Goal: Task Accomplishment & Management: Complete application form

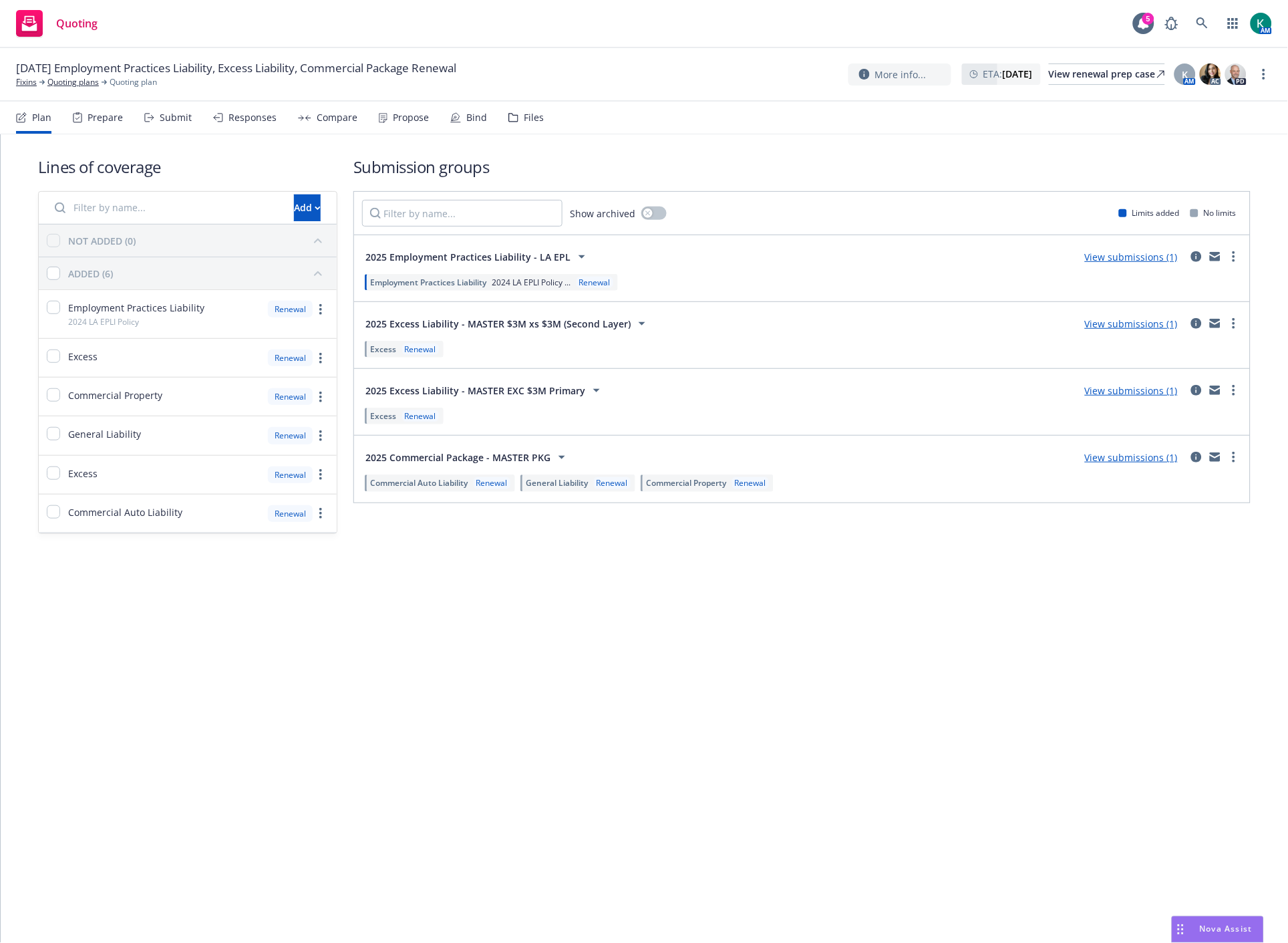
click at [159, 127] on div "Submit" at bounding box center [168, 118] width 47 height 32
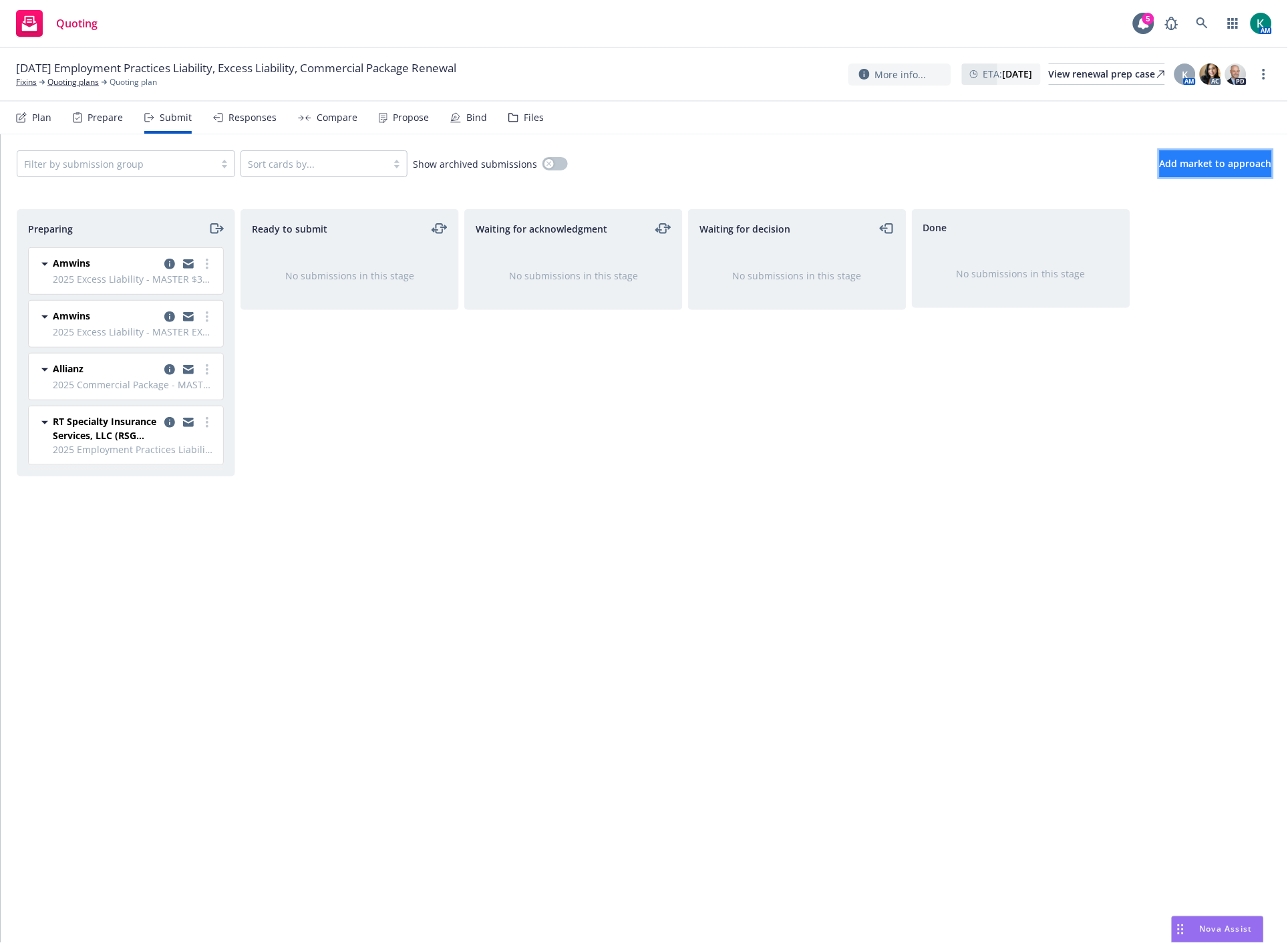
click at [1160, 170] on button "Add market to approach" at bounding box center [1215, 163] width 112 height 26
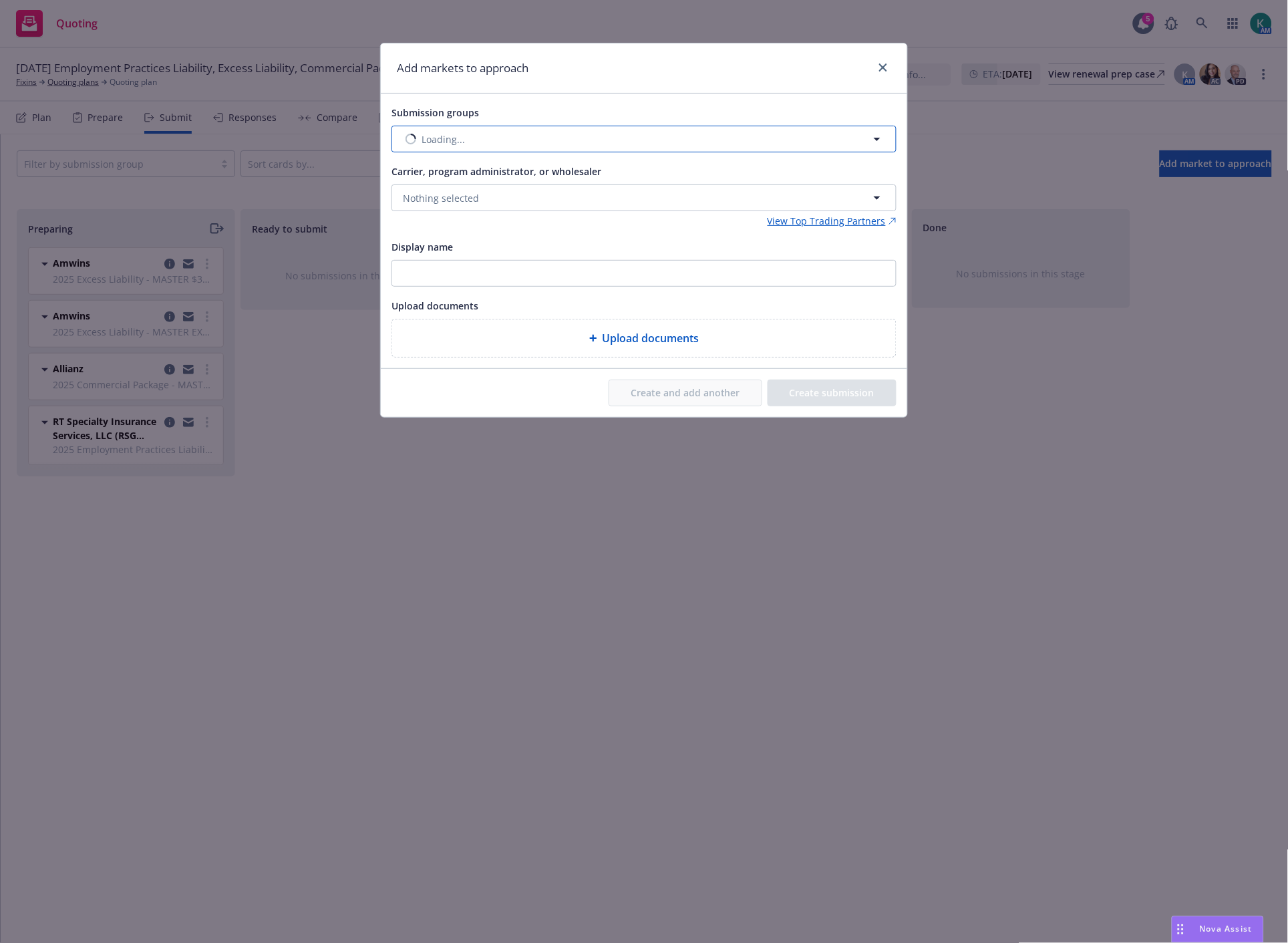
click at [592, 142] on button "Loading..." at bounding box center [644, 139] width 505 height 26
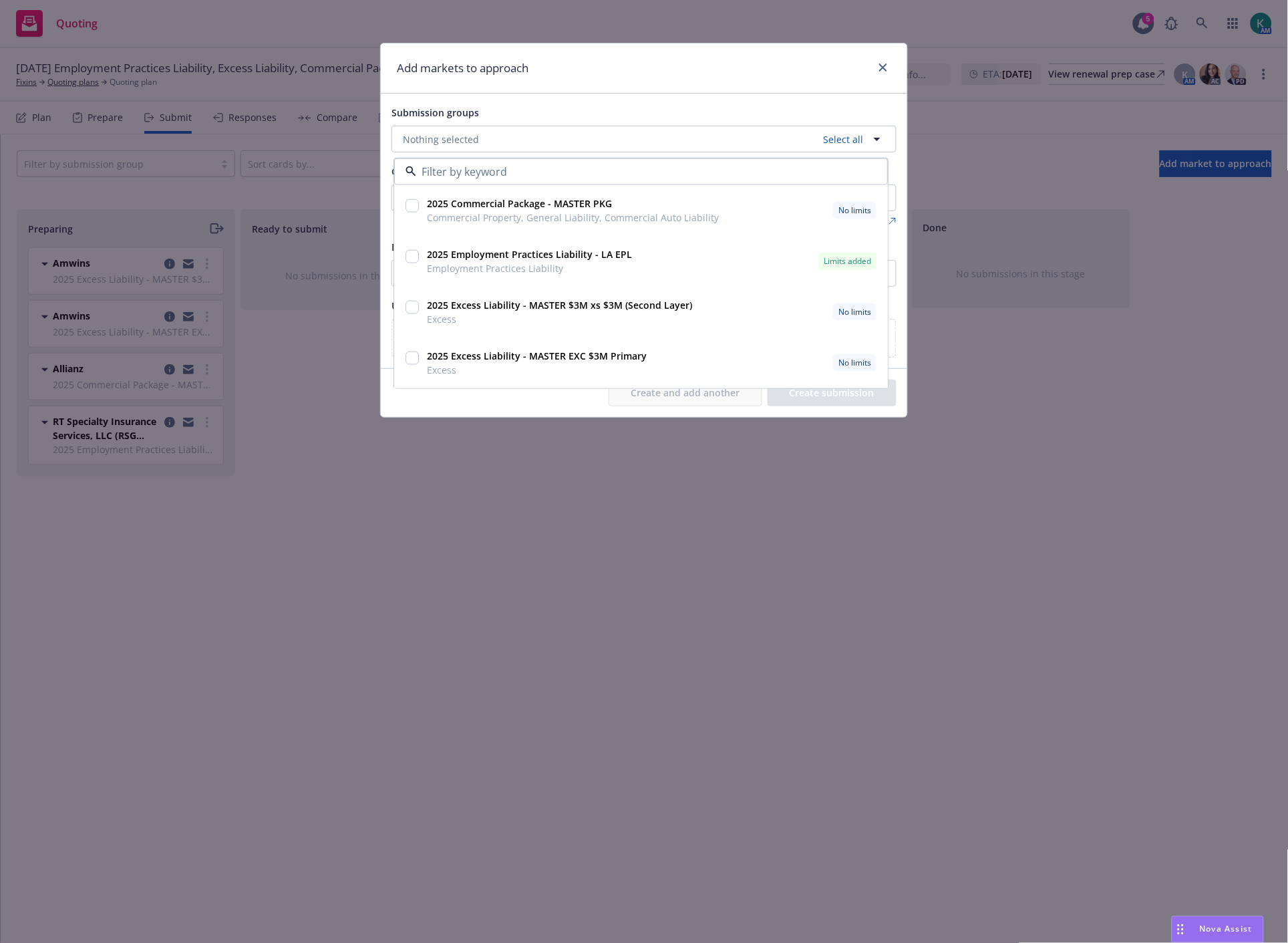
click at [416, 211] on input "checkbox" at bounding box center [412, 206] width 13 height 13
checkbox input "true"
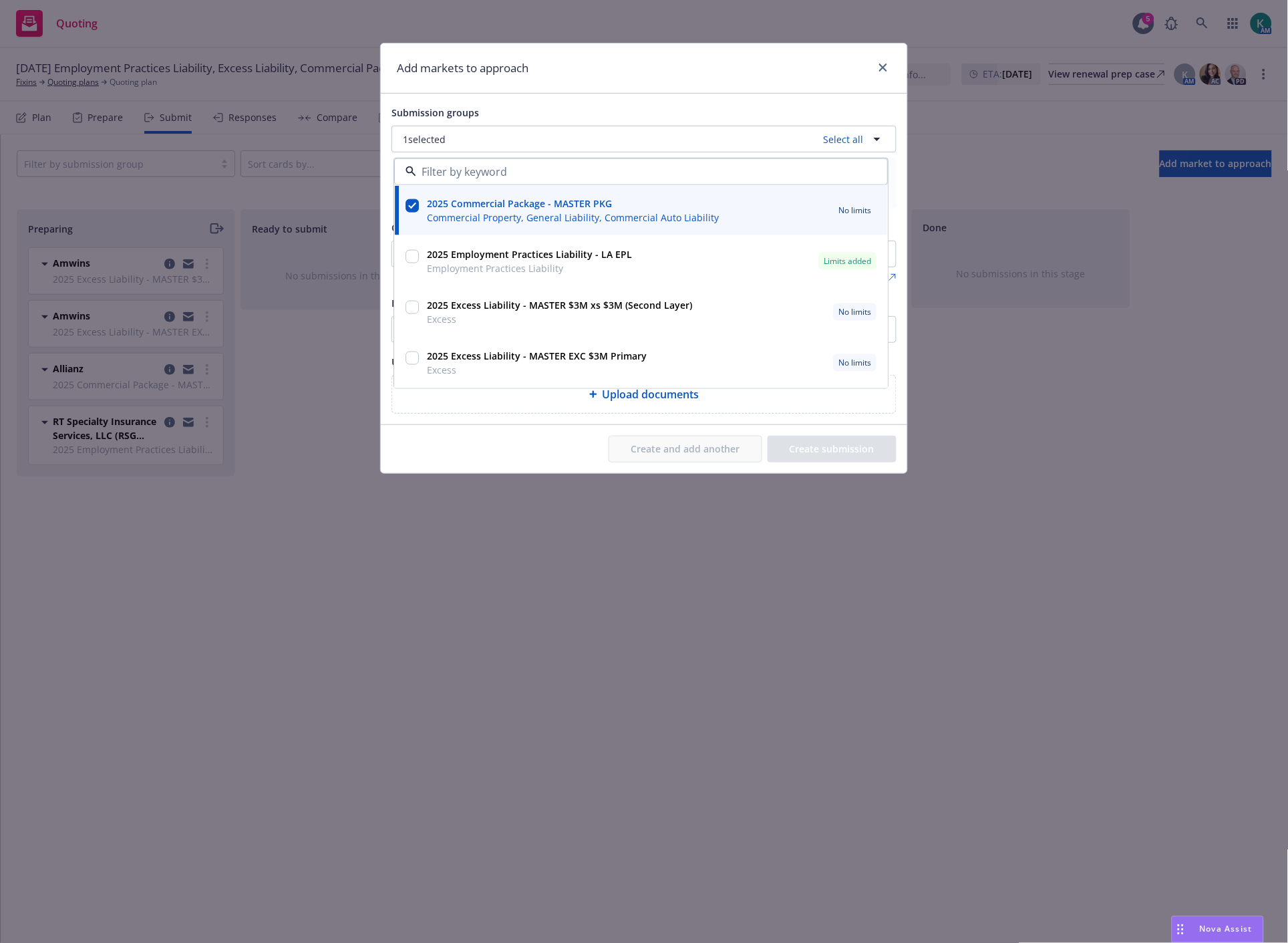
click at [388, 178] on div "Submission groups 1 selected Select all 2025 Commercial Package - MASTER PKG Co…" at bounding box center [644, 258] width 526 height 331
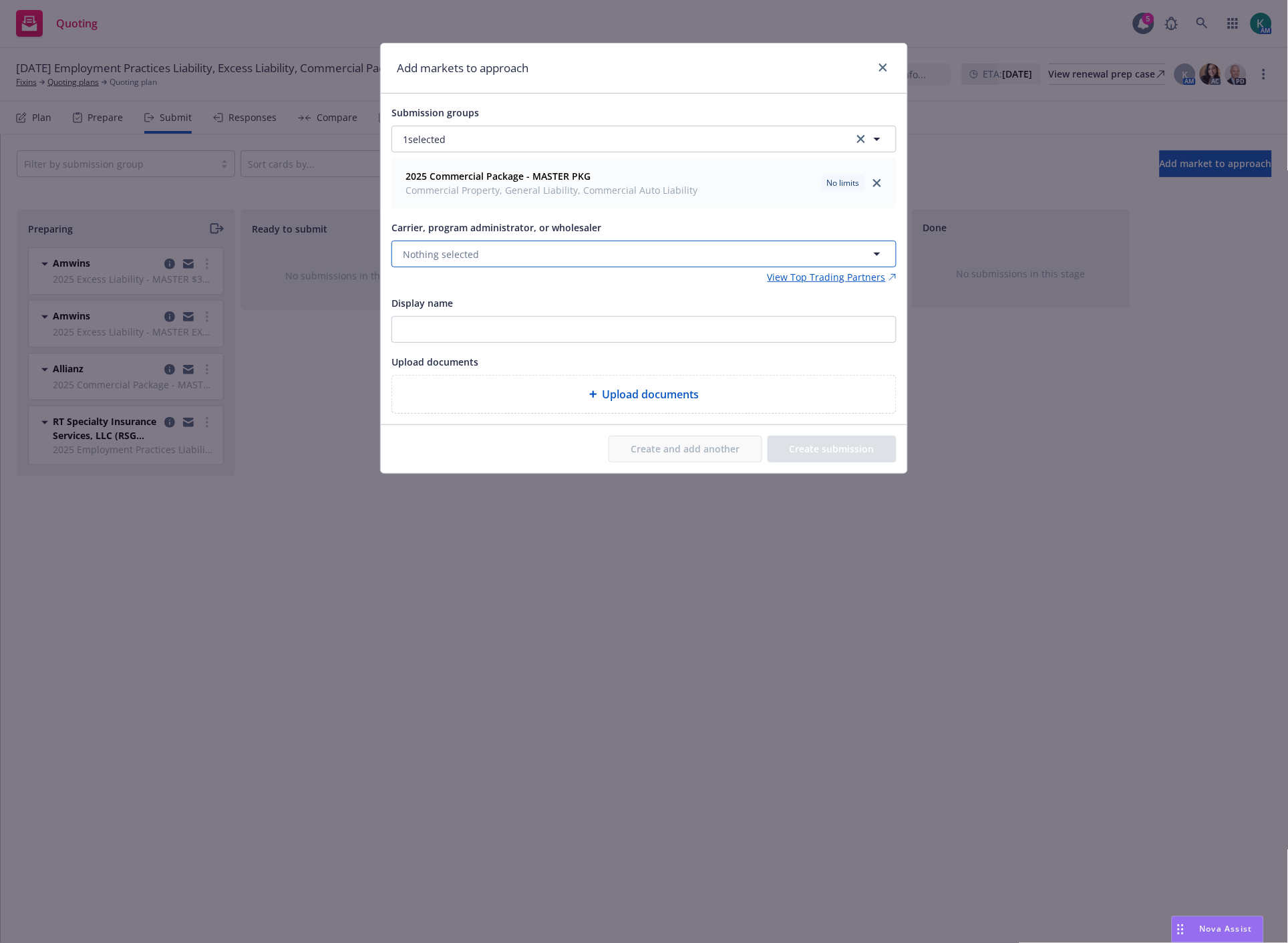
click at [459, 251] on span "Nothing selected" at bounding box center [440, 254] width 76 height 14
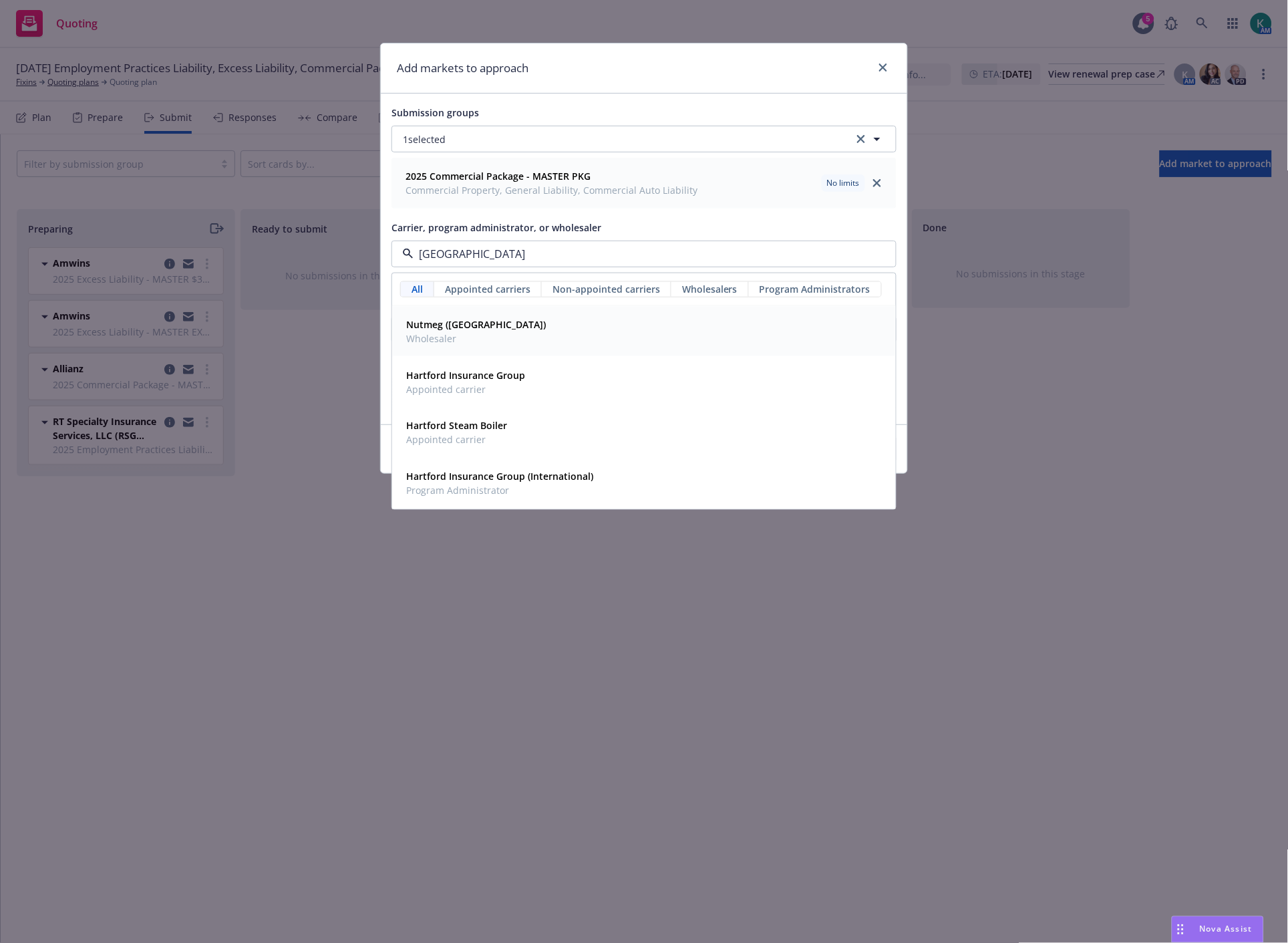
type input "[GEOGRAPHIC_DATA]"
click at [491, 296] on span "Appointed carriers" at bounding box center [487, 289] width 86 height 14
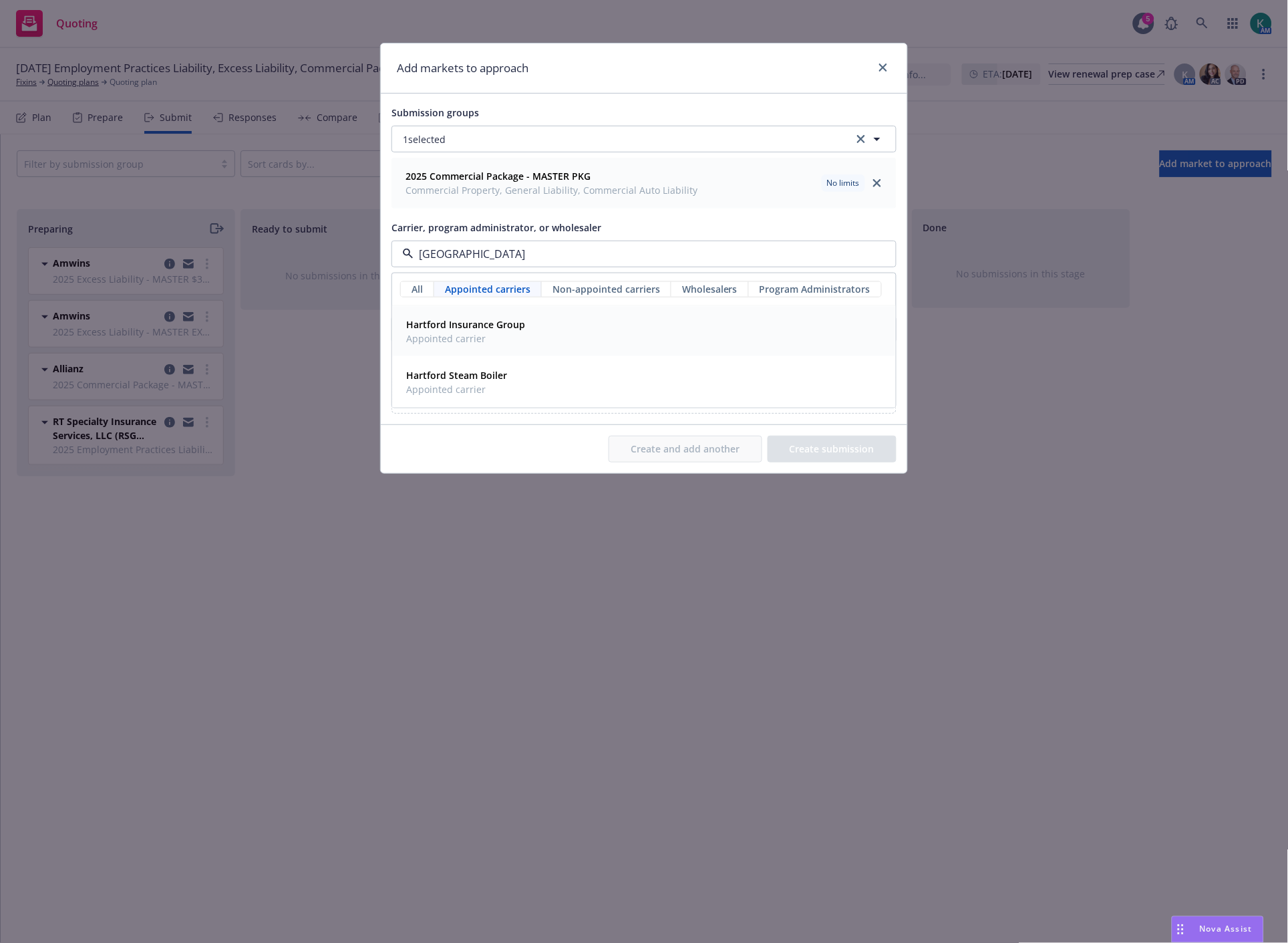
click at [481, 324] on strong "Hartford Insurance Group" at bounding box center [466, 323] width 119 height 12
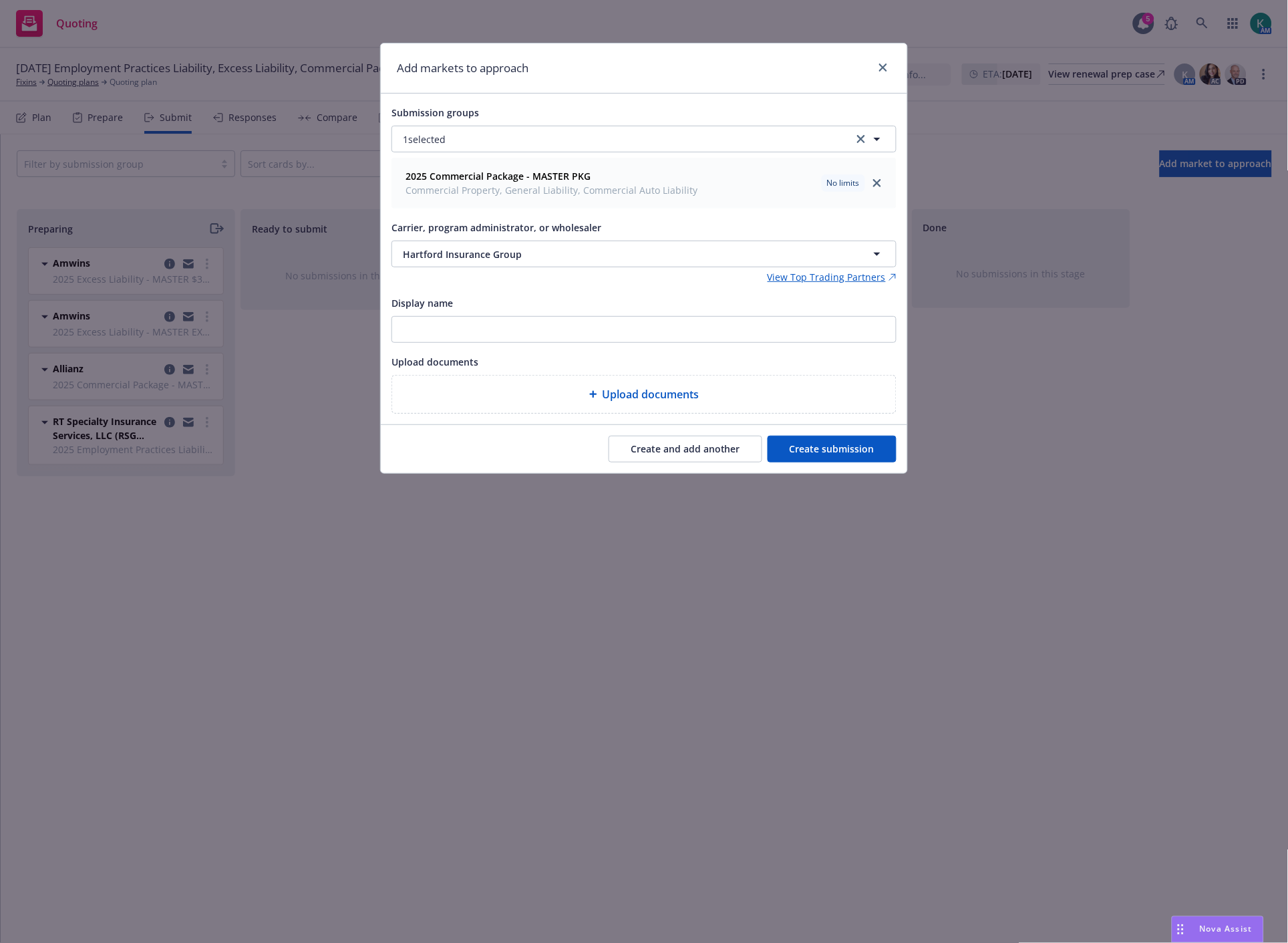
click at [648, 453] on button "Create and add another" at bounding box center [685, 449] width 154 height 26
click at [537, 262] on button "Nothing selected" at bounding box center [644, 254] width 505 height 26
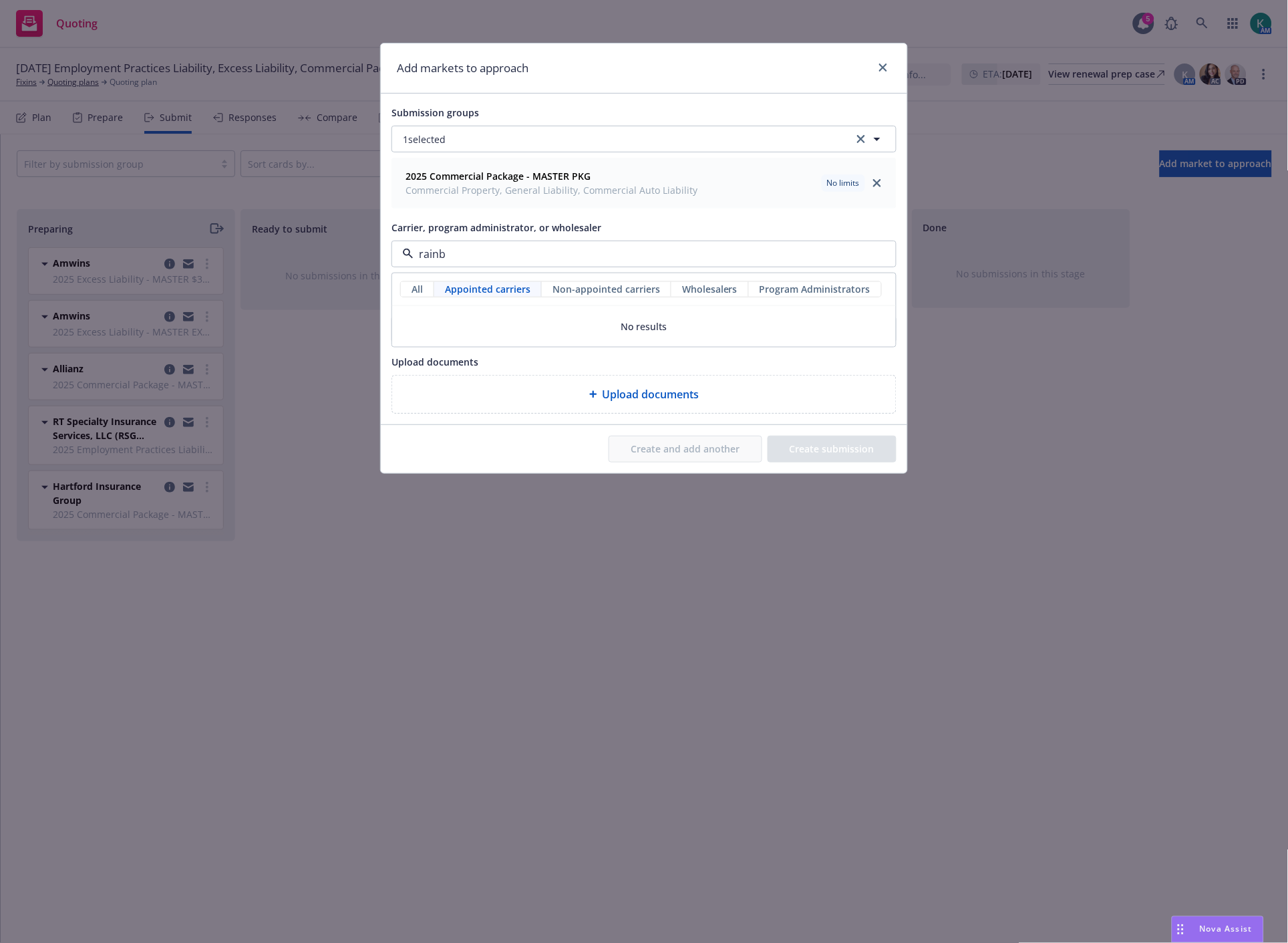
type input "rainbo"
drag, startPoint x: 537, startPoint y: 261, endPoint x: 418, endPoint y: 264, distance: 119.0
click at [418, 264] on div "rainbo" at bounding box center [644, 254] width 505 height 26
click at [482, 256] on button "Nothing selected" at bounding box center [644, 254] width 505 height 26
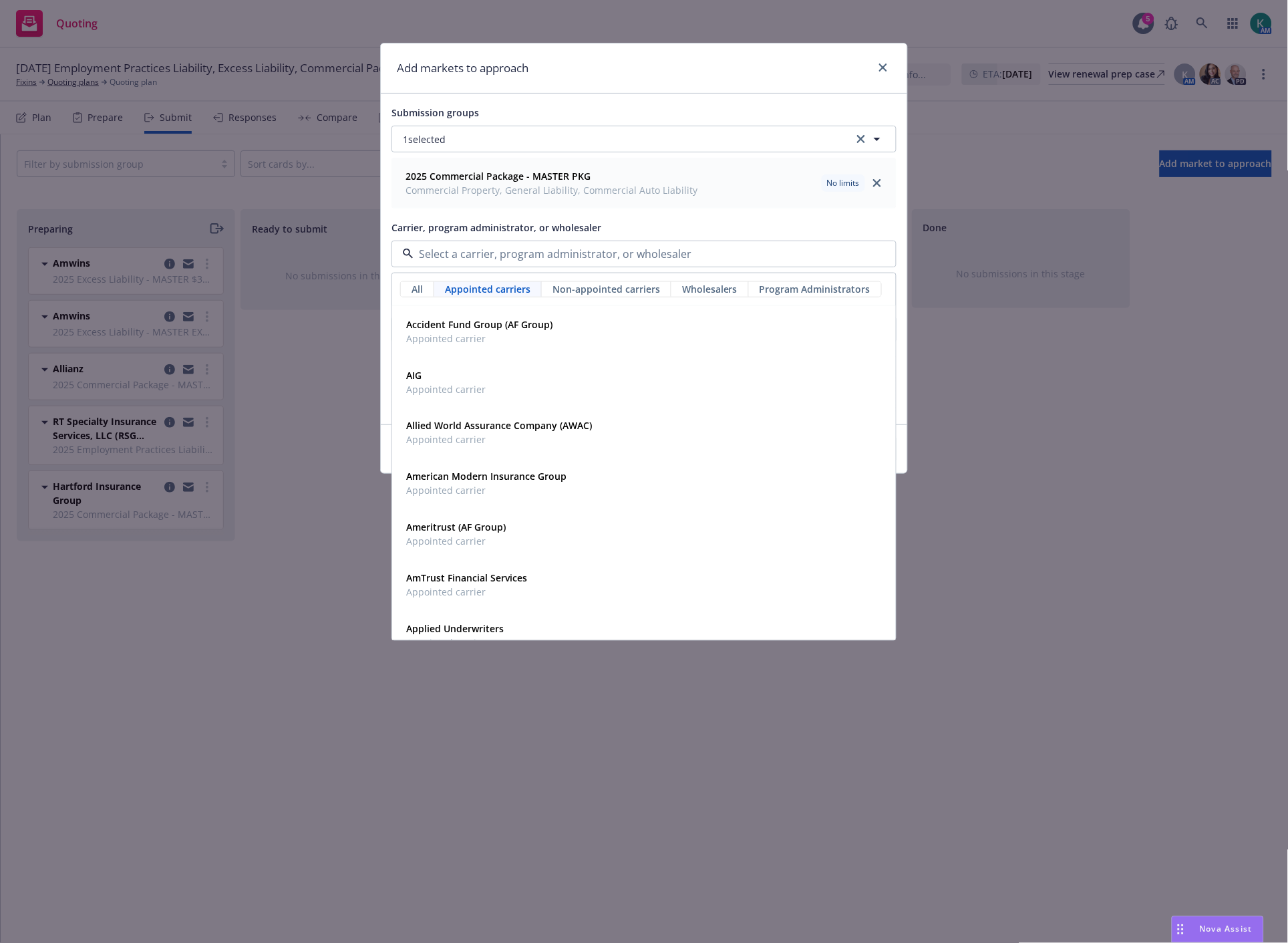
click at [688, 292] on span "Wholesalers" at bounding box center [709, 289] width 56 height 14
click at [638, 246] on input at bounding box center [640, 254] width 455 height 16
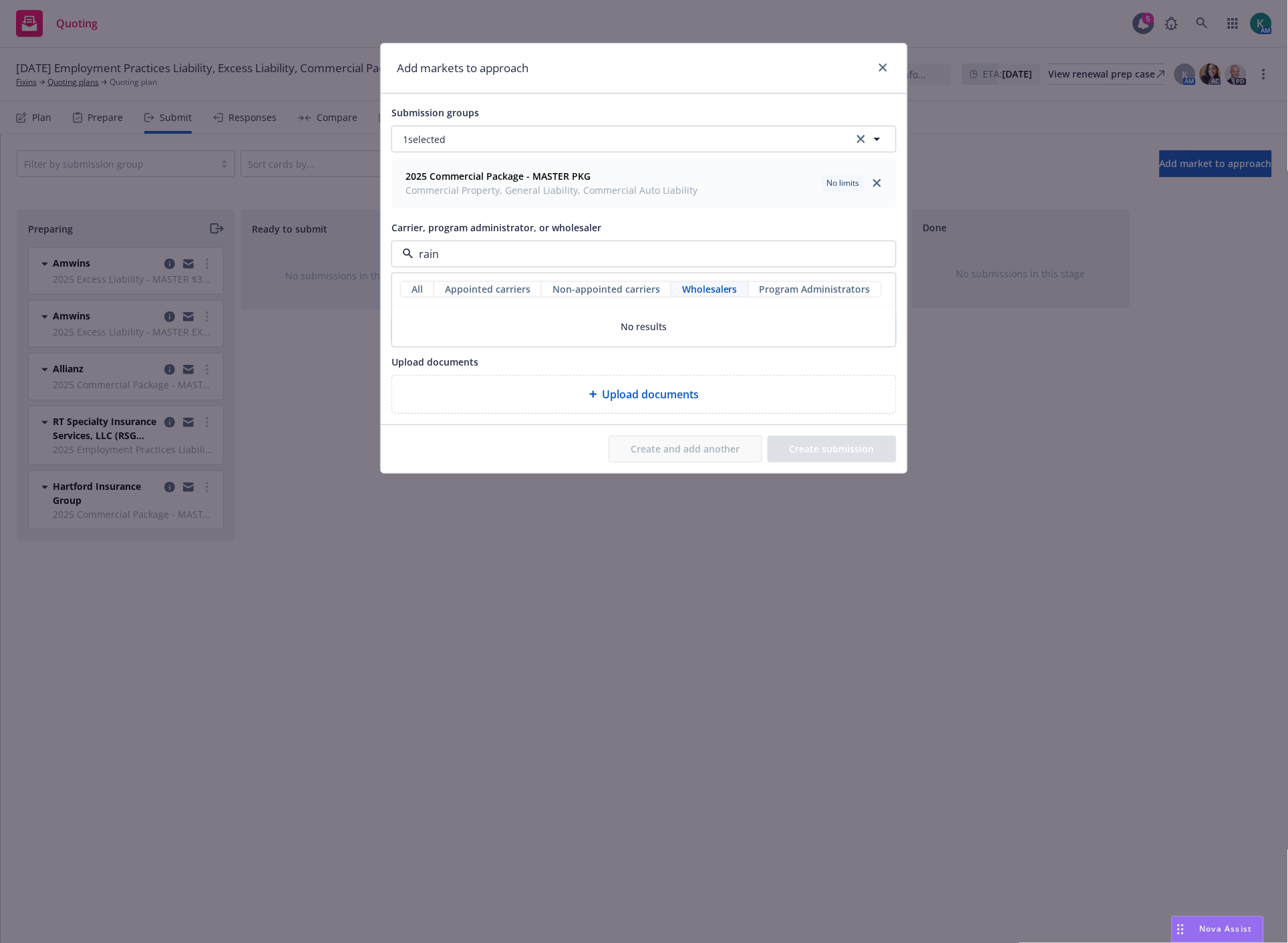
type input "rain"
click at [780, 294] on span "Program Administrators" at bounding box center [815, 289] width 111 height 14
click at [771, 326] on div "Rainbow MGA Insurance Agency, Inc. Program Administrator" at bounding box center [644, 331] width 487 height 33
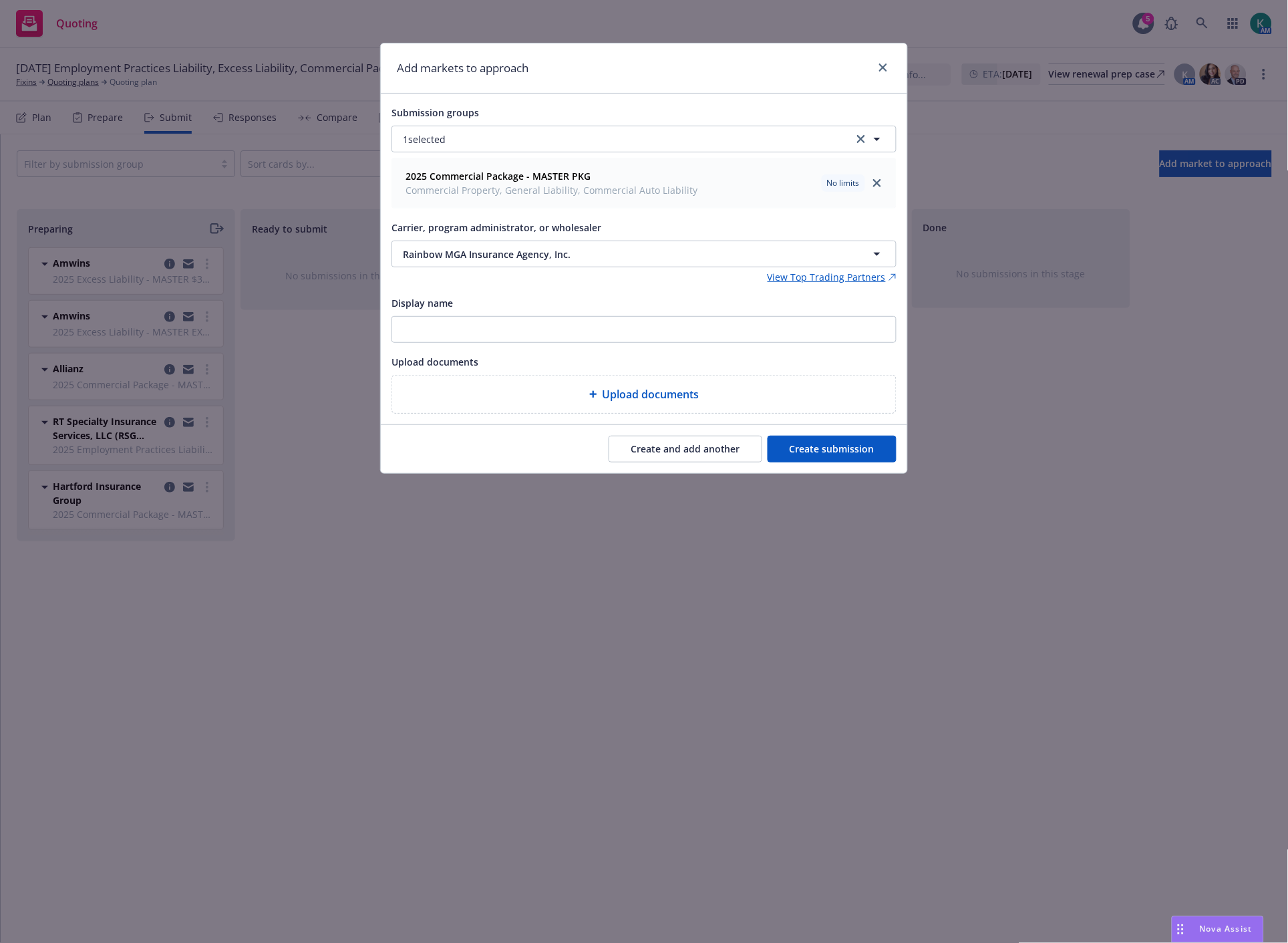
click at [833, 453] on button "Create submission" at bounding box center [832, 449] width 129 height 26
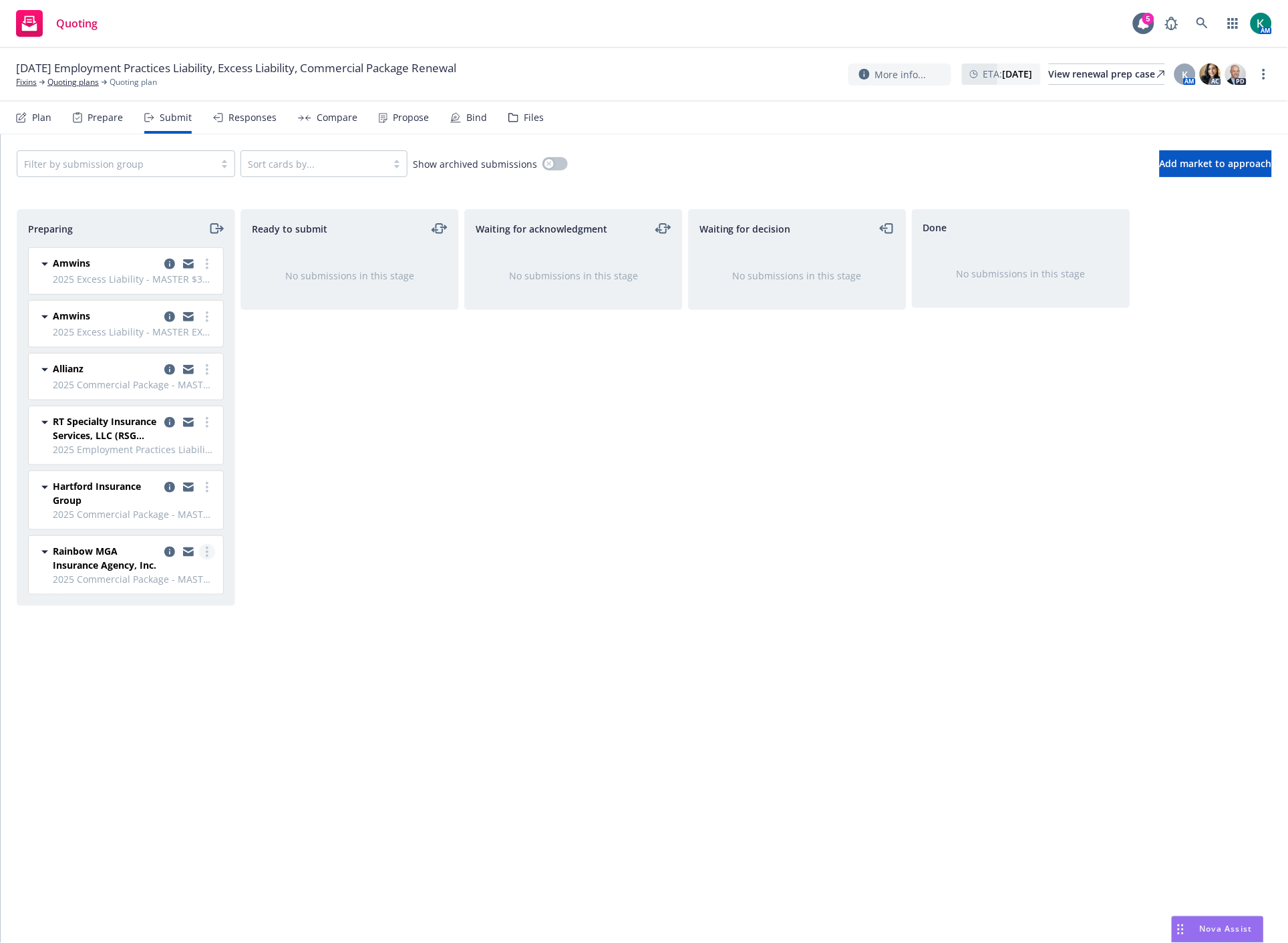
click at [207, 557] on circle "more" at bounding box center [206, 555] width 3 height 3
click at [355, 533] on div "Ready to submit No submissions in this stage" at bounding box center [350, 562] width 219 height 705
click at [537, 108] on div "Files" at bounding box center [526, 118] width 36 height 32
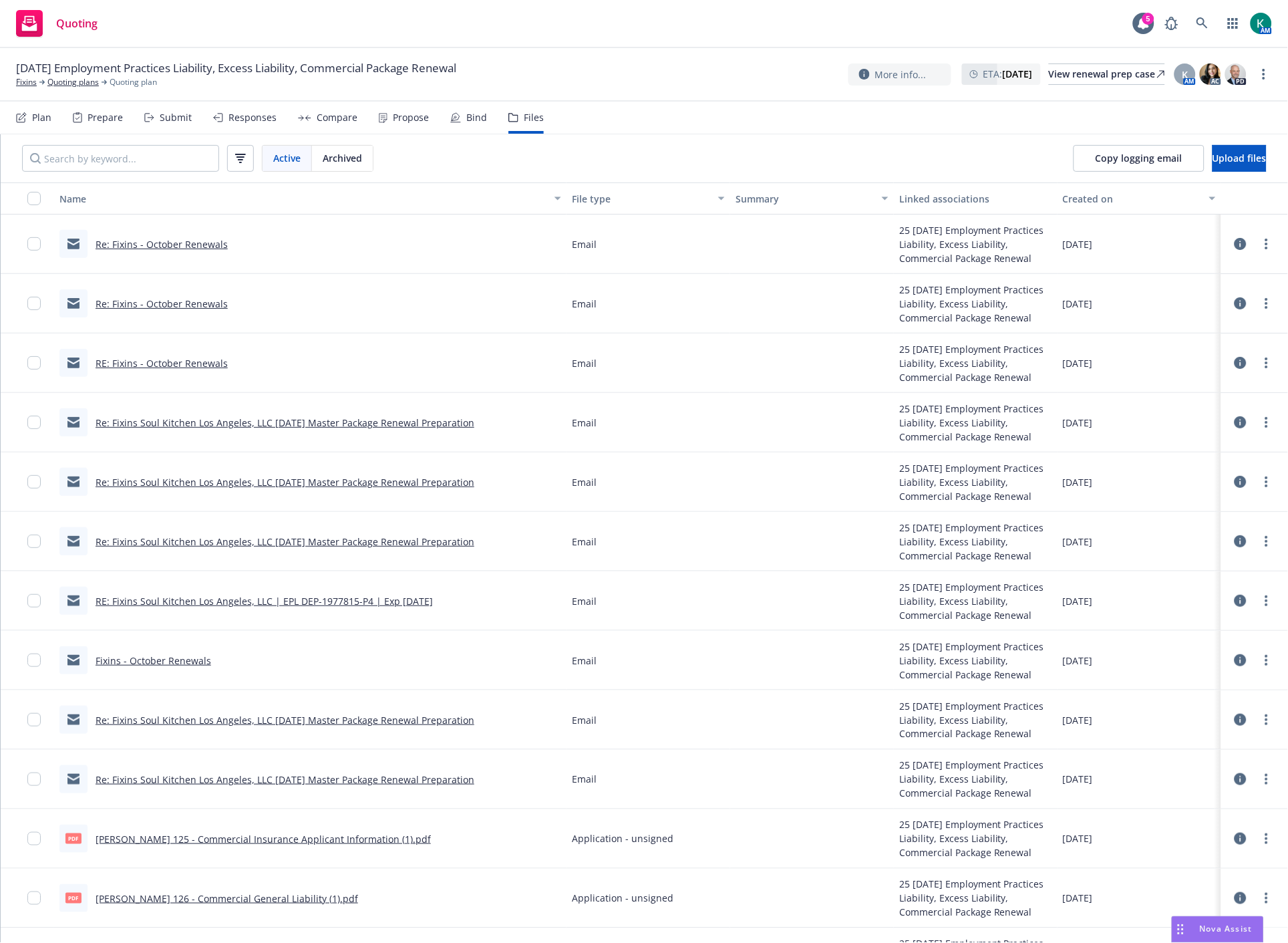
click at [156, 119] on div "Submit" at bounding box center [168, 118] width 47 height 32
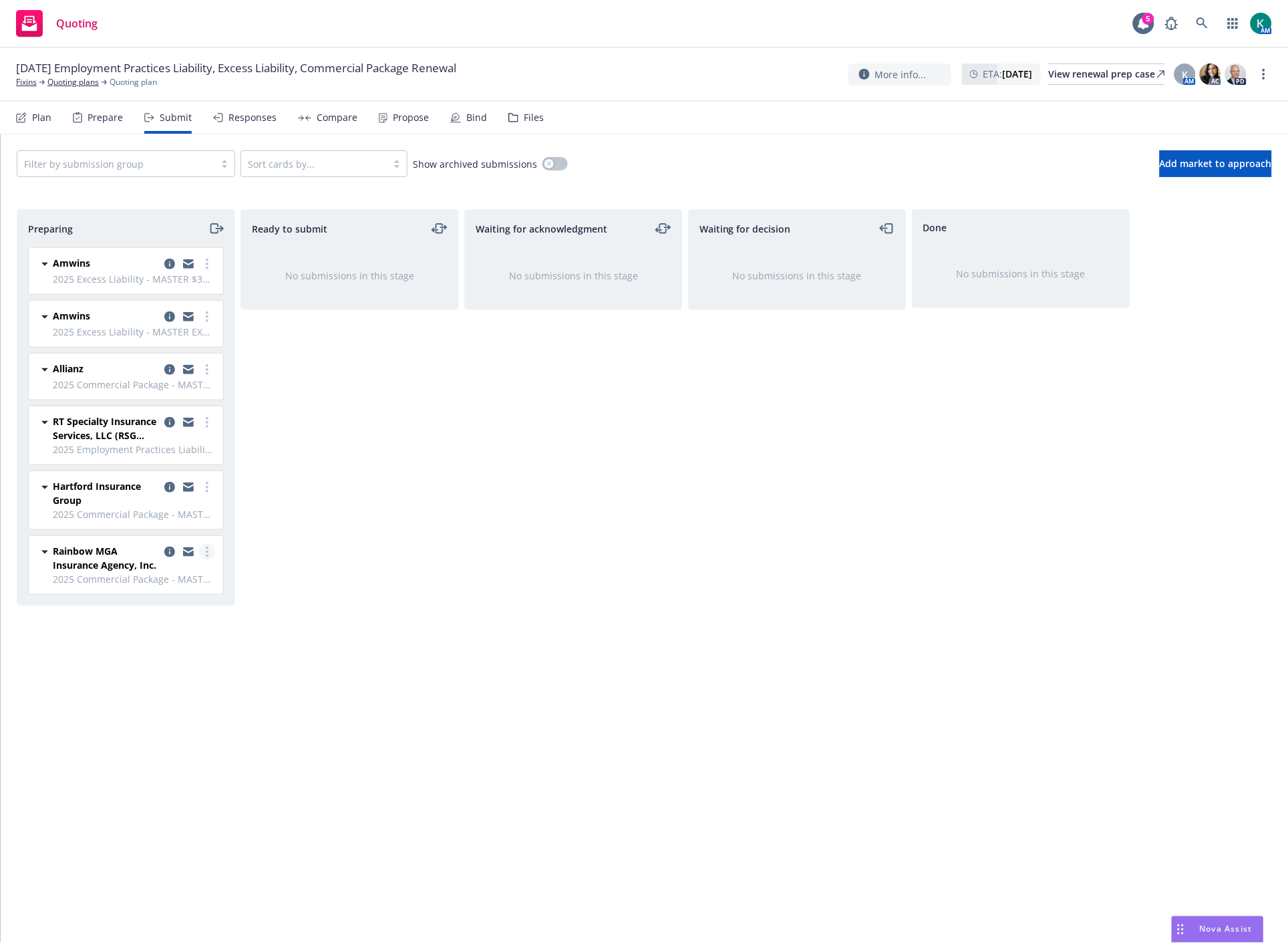
click at [204, 551] on link "more" at bounding box center [206, 552] width 16 height 16
click at [172, 605] on span "Log acknowledgement" at bounding box center [147, 606] width 132 height 12
drag, startPoint x: 858, startPoint y: 264, endPoint x: 670, endPoint y: 259, distance: 188.1
click at [858, 264] on icon "copy logging email" at bounding box center [859, 264] width 10 height 9
click at [206, 488] on icon "more" at bounding box center [206, 487] width 3 height 10
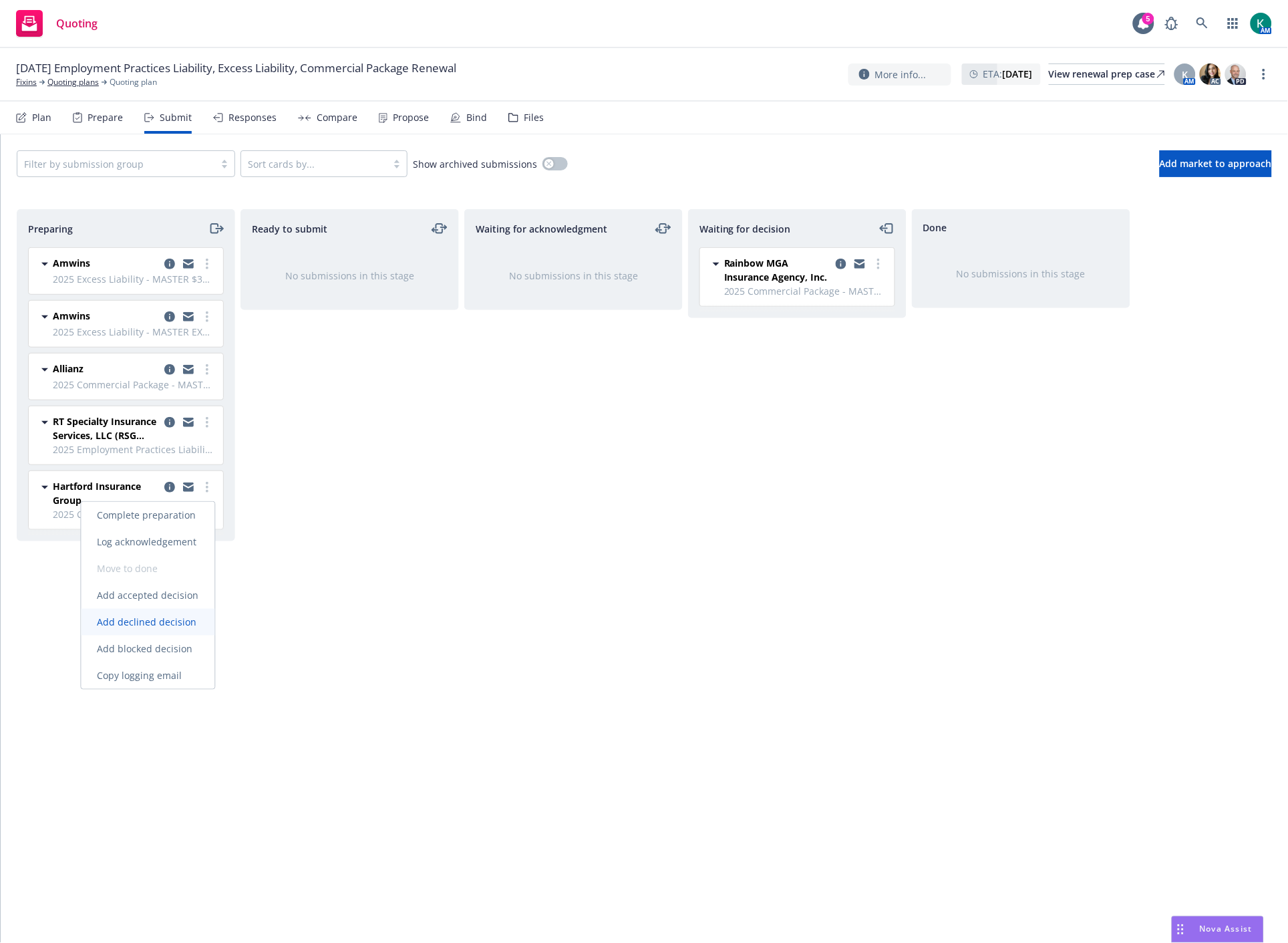
click at [157, 620] on span "Add declined decision" at bounding box center [147, 620] width 132 height 12
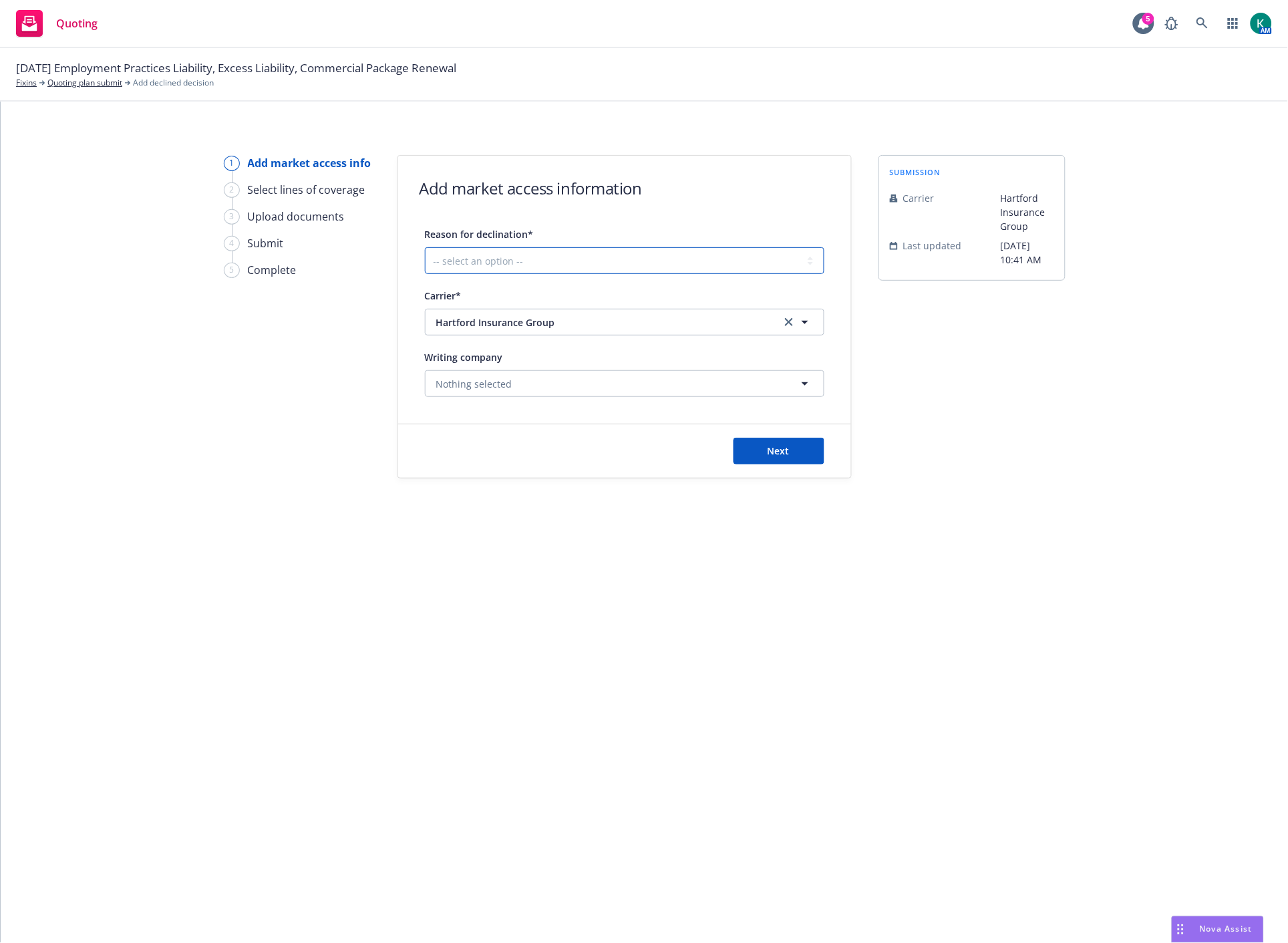
click at [479, 262] on select "-- select an option -- Cannot compete with other markets Carrier non-renewed Ca…" at bounding box center [625, 260] width 400 height 26
select select "DOES_NOT_FIT_UNDERWRITER_APPETITE"
click at [425, 247] on select "-- select an option -- Cannot compete with other markets Carrier non-renewed Ca…" at bounding box center [625, 260] width 400 height 26
click at [767, 464] on button "Next" at bounding box center [779, 451] width 91 height 26
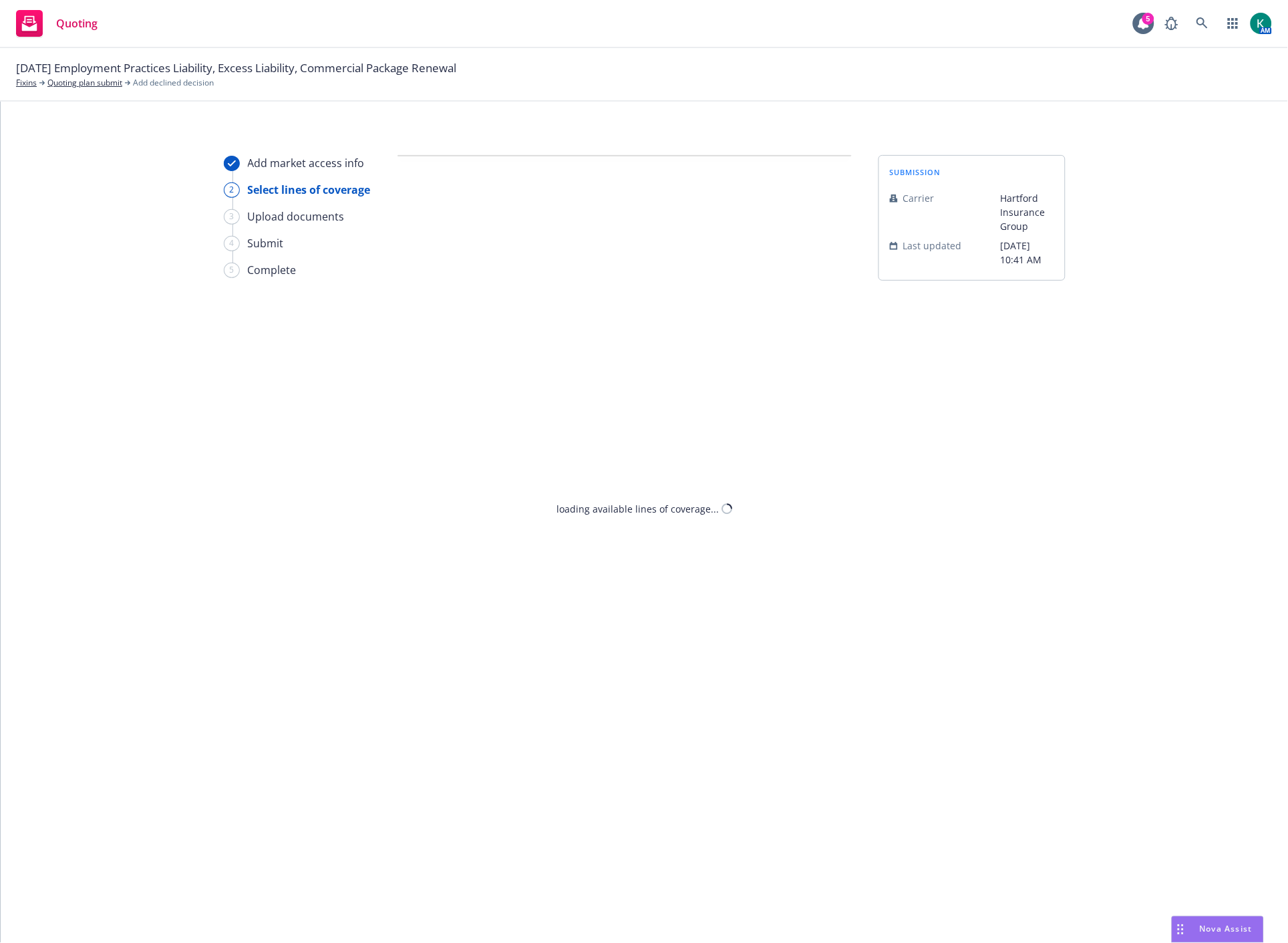
select select "DOES_NOT_FIT_UNDERWRITER_APPETITE"
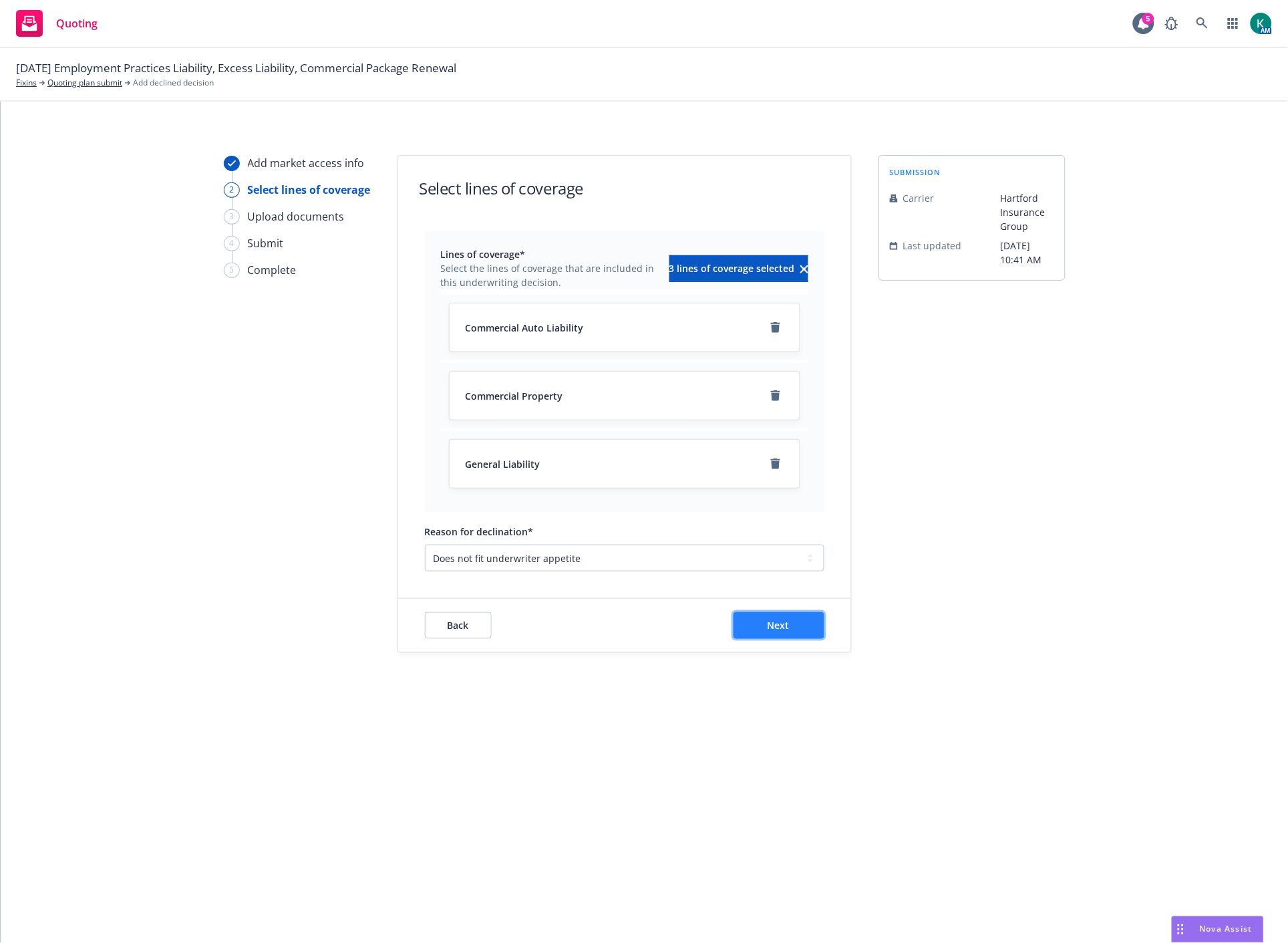
click at [752, 631] on button "Next" at bounding box center [779, 625] width 91 height 26
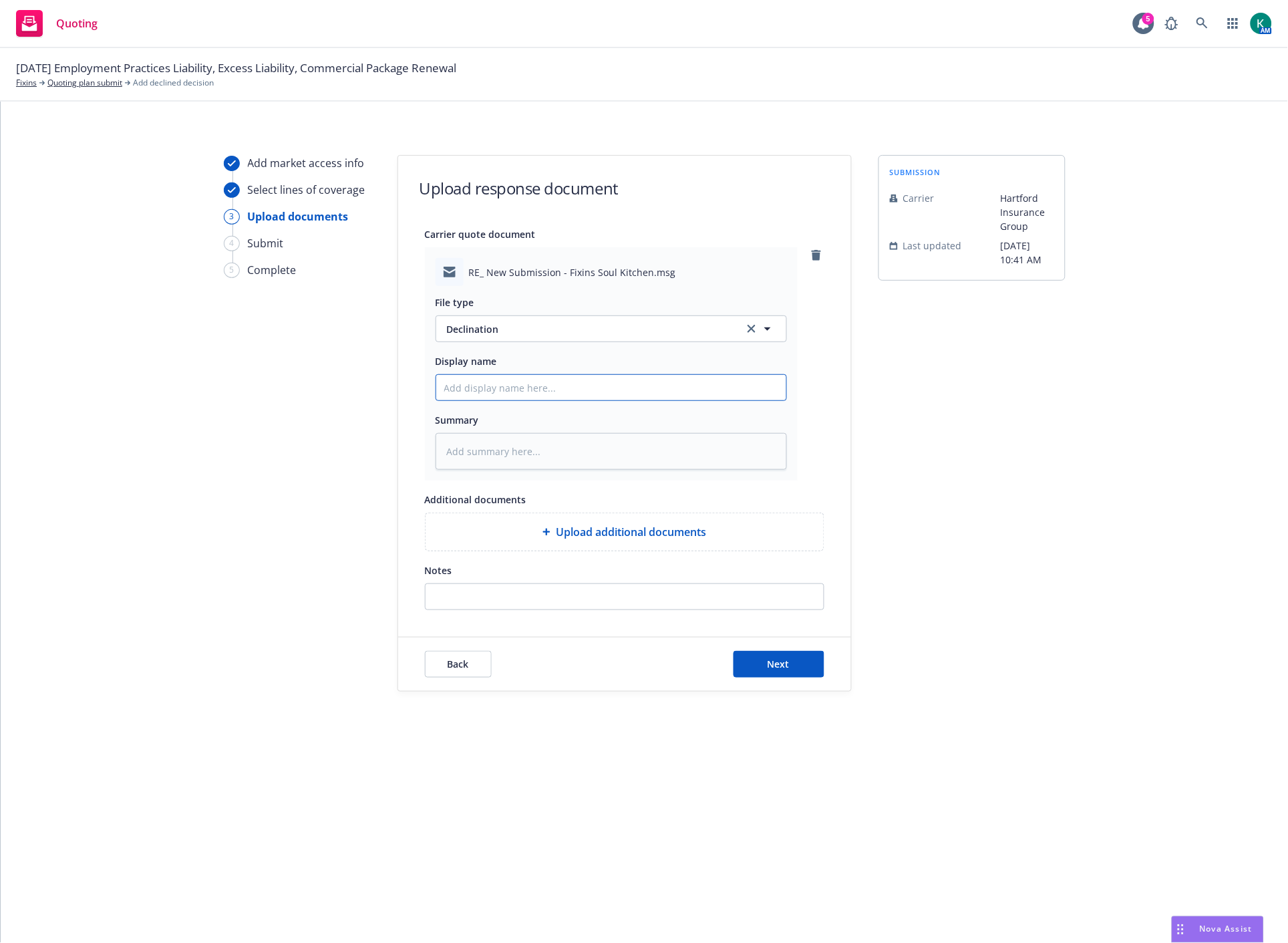
click at [470, 390] on input "Display name" at bounding box center [611, 387] width 350 height 25
type textarea "x"
type input "2"
type textarea "x"
type input "20"
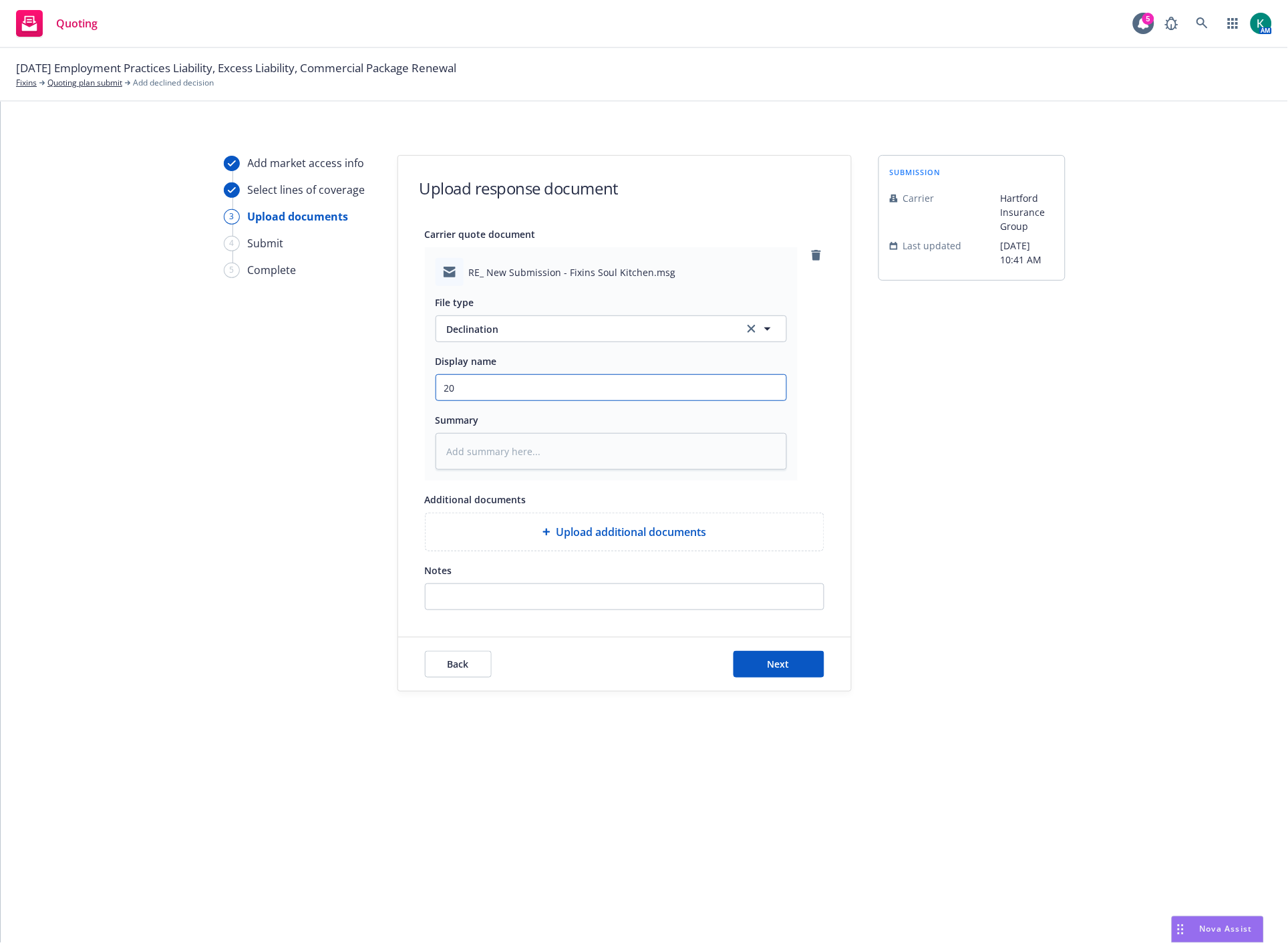
type textarea "x"
type input "202"
type textarea "x"
type input "2025"
type textarea "x"
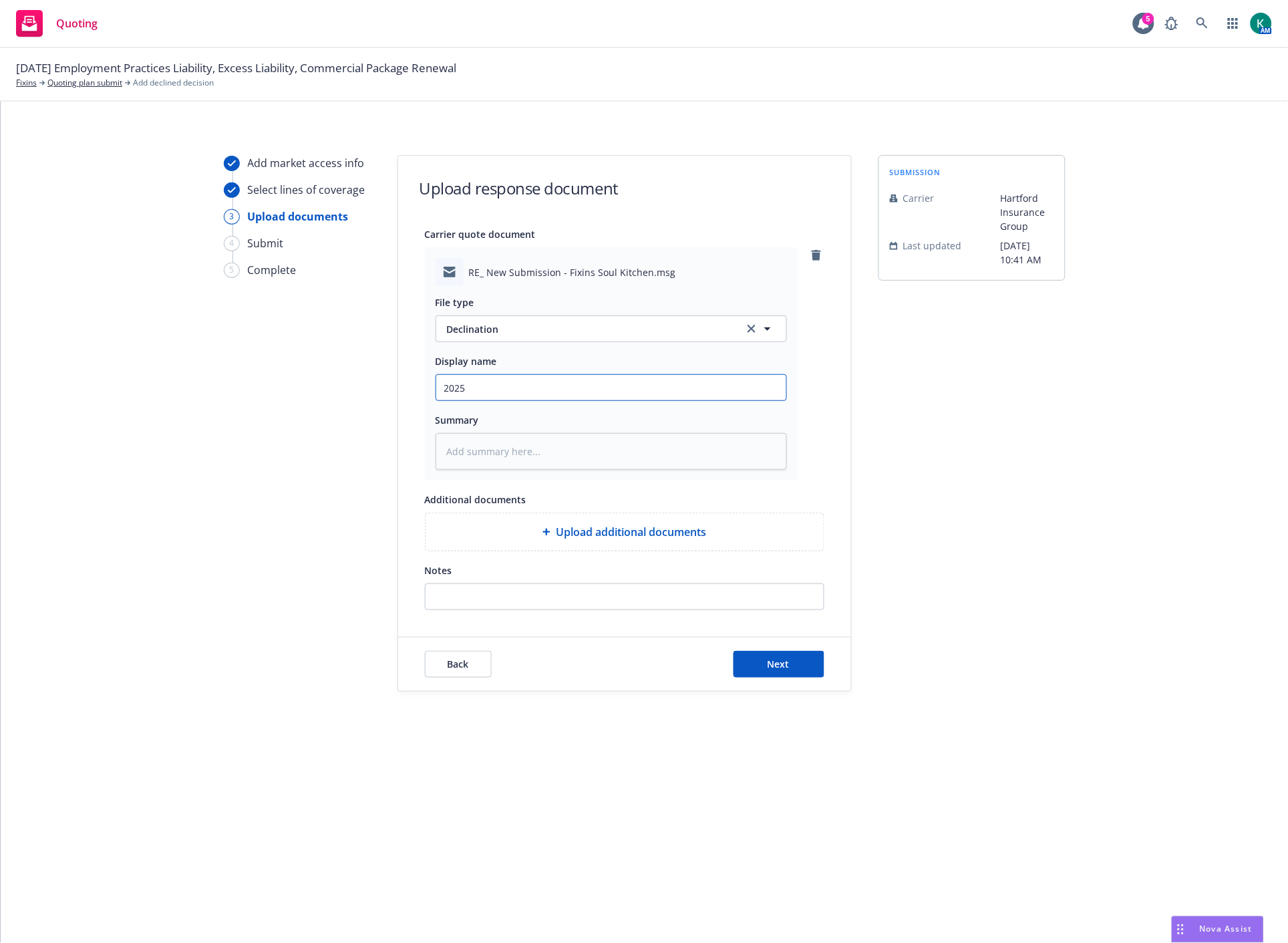
type input "2025"
type textarea "x"
type input "2025 P"
type textarea "x"
type input "2025 PK"
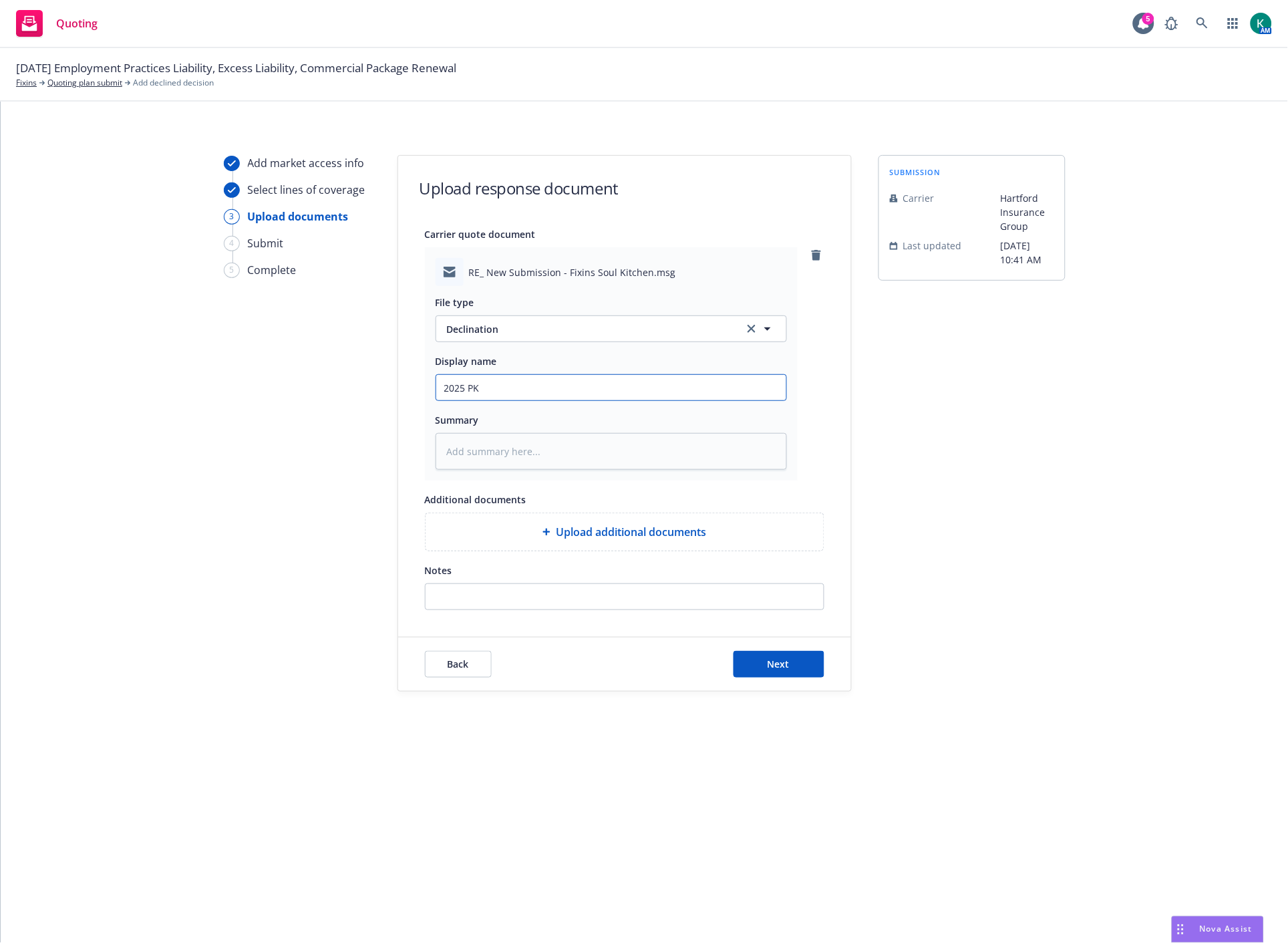
type textarea "x"
type input "2025 PKG"
type textarea "x"
type input "2025 PKG"
type textarea "x"
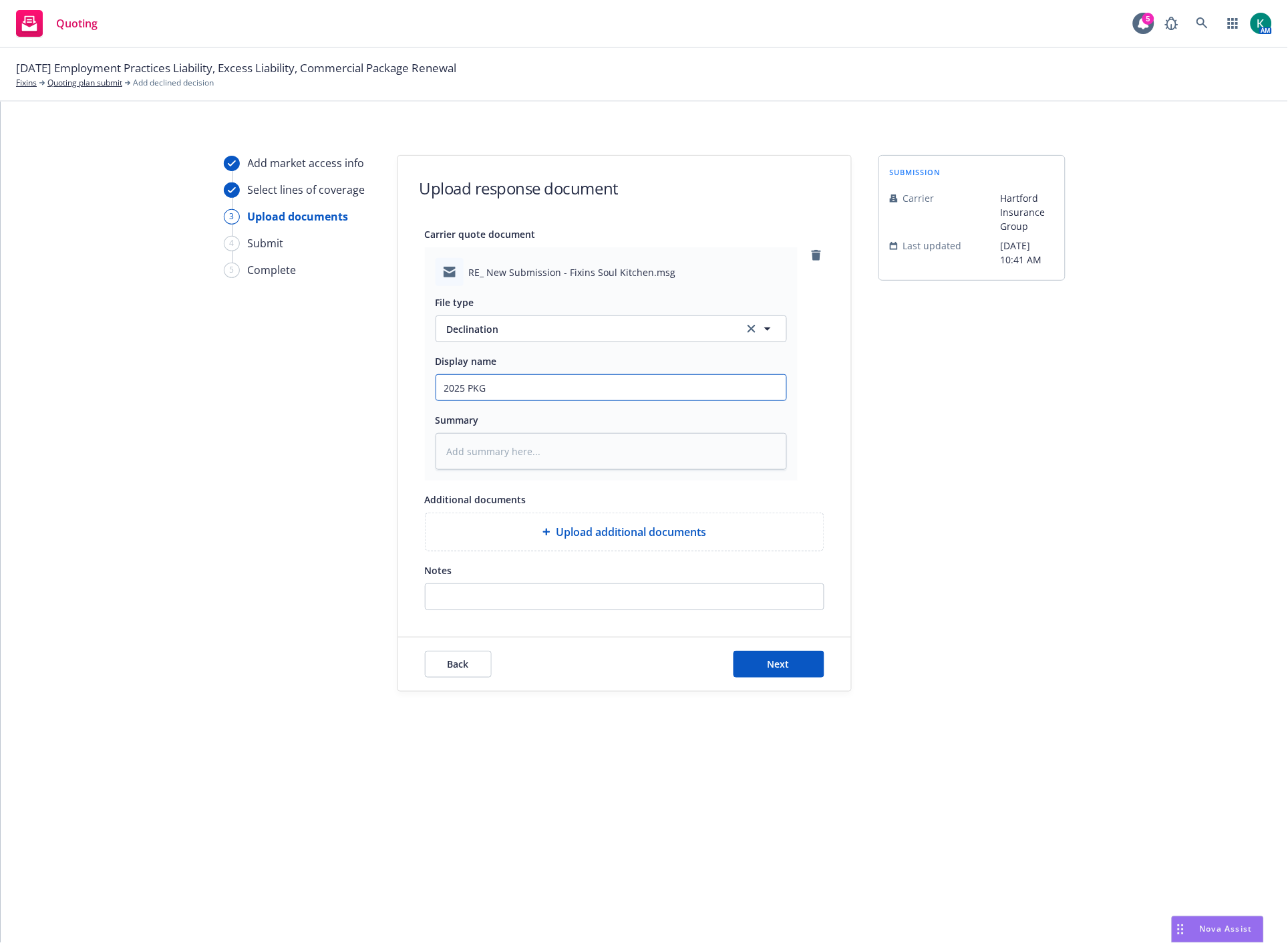
type input "2025 PKG -"
type textarea "x"
type input "2025 PKG -"
type textarea "x"
type input "2025 PKG - H"
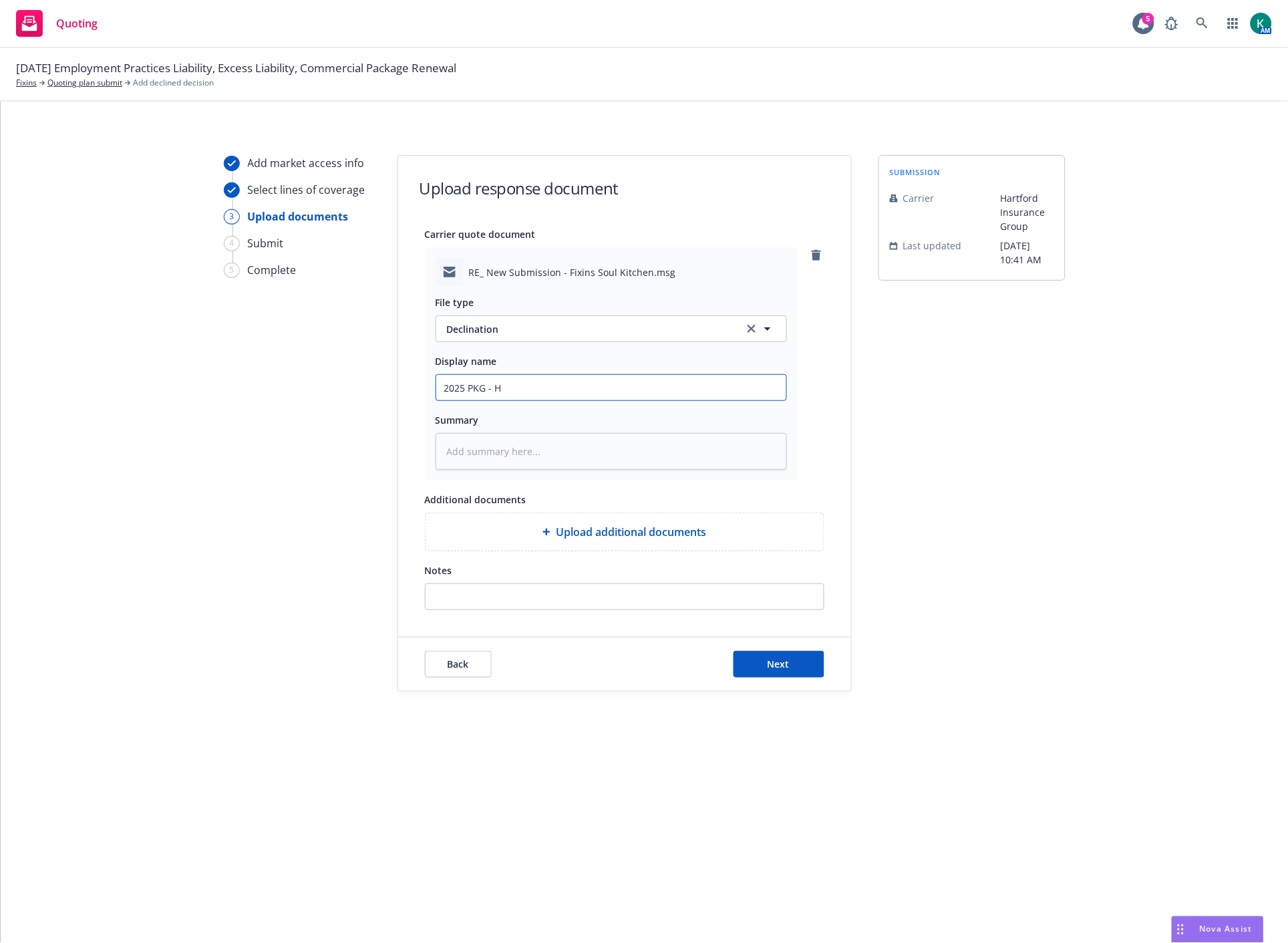
type textarea "x"
type input "2025 PKG - Ha"
type textarea "x"
type input "2025 PKG - Har"
type textarea "x"
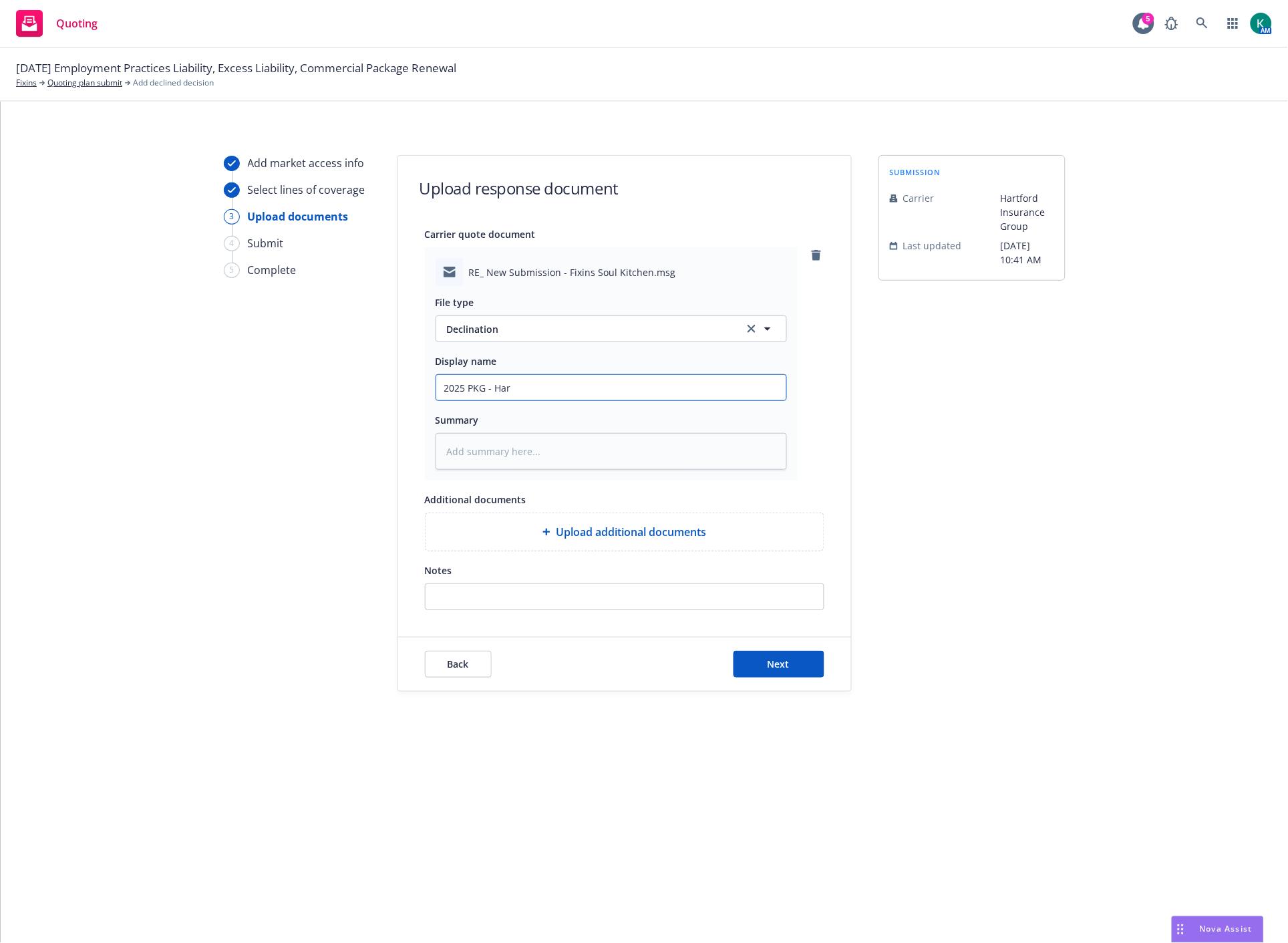
type input "2025 PKG - [PERSON_NAME]"
type textarea "x"
type input "2025 PKG - Hartf"
type textarea "x"
type input "2025 PKG - Hartfo"
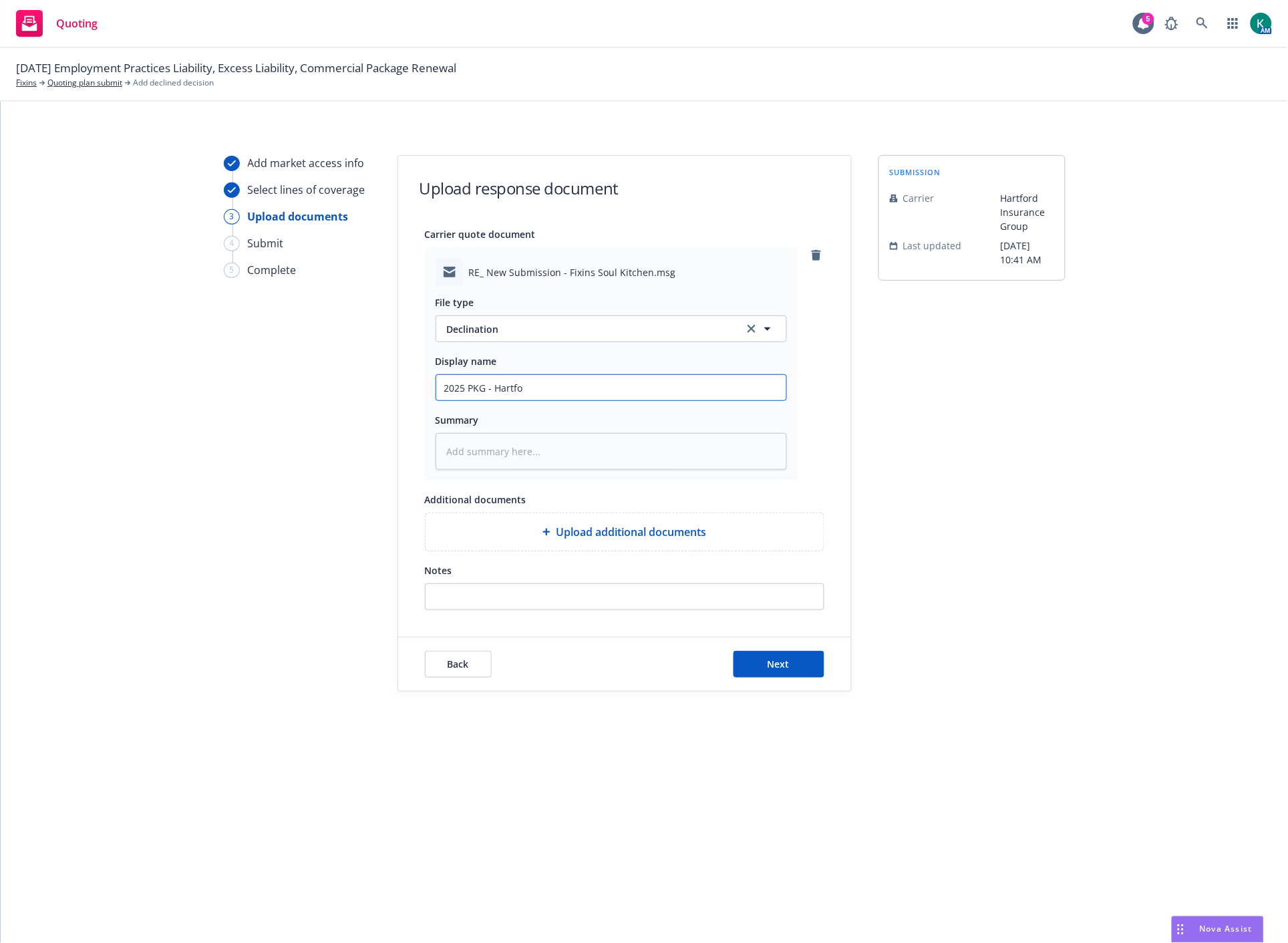
type textarea "x"
type input "2025 PKG - Hartfor"
type textarea "x"
type input "2025 PKG - [GEOGRAPHIC_DATA]"
type textarea "x"
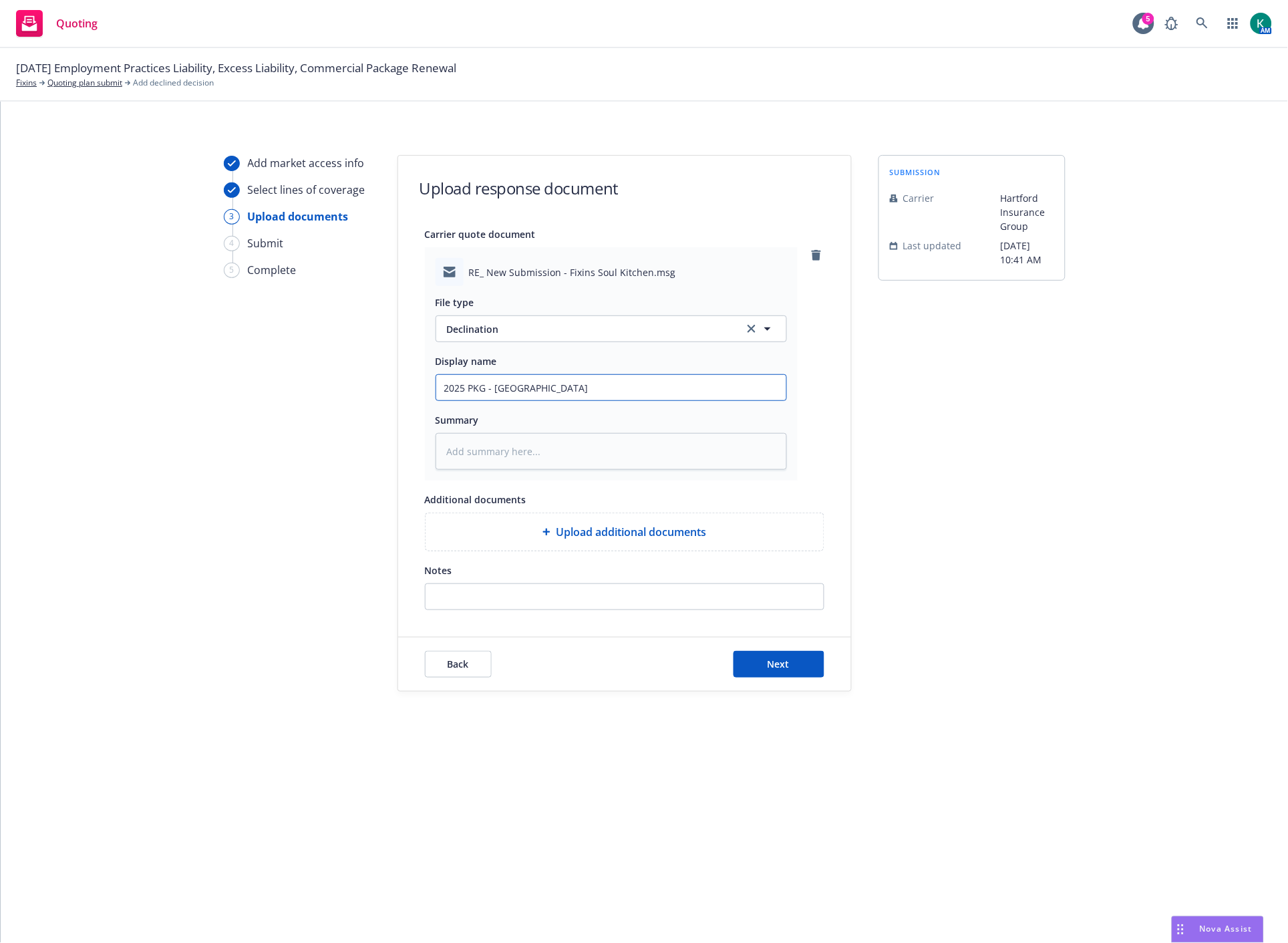
type input "2025 PKG - [GEOGRAPHIC_DATA]"
type textarea "x"
type input "2025 PKG - [GEOGRAPHIC_DATA]"
type textarea "x"
type input "2025 PKG - [GEOGRAPHIC_DATA] de"
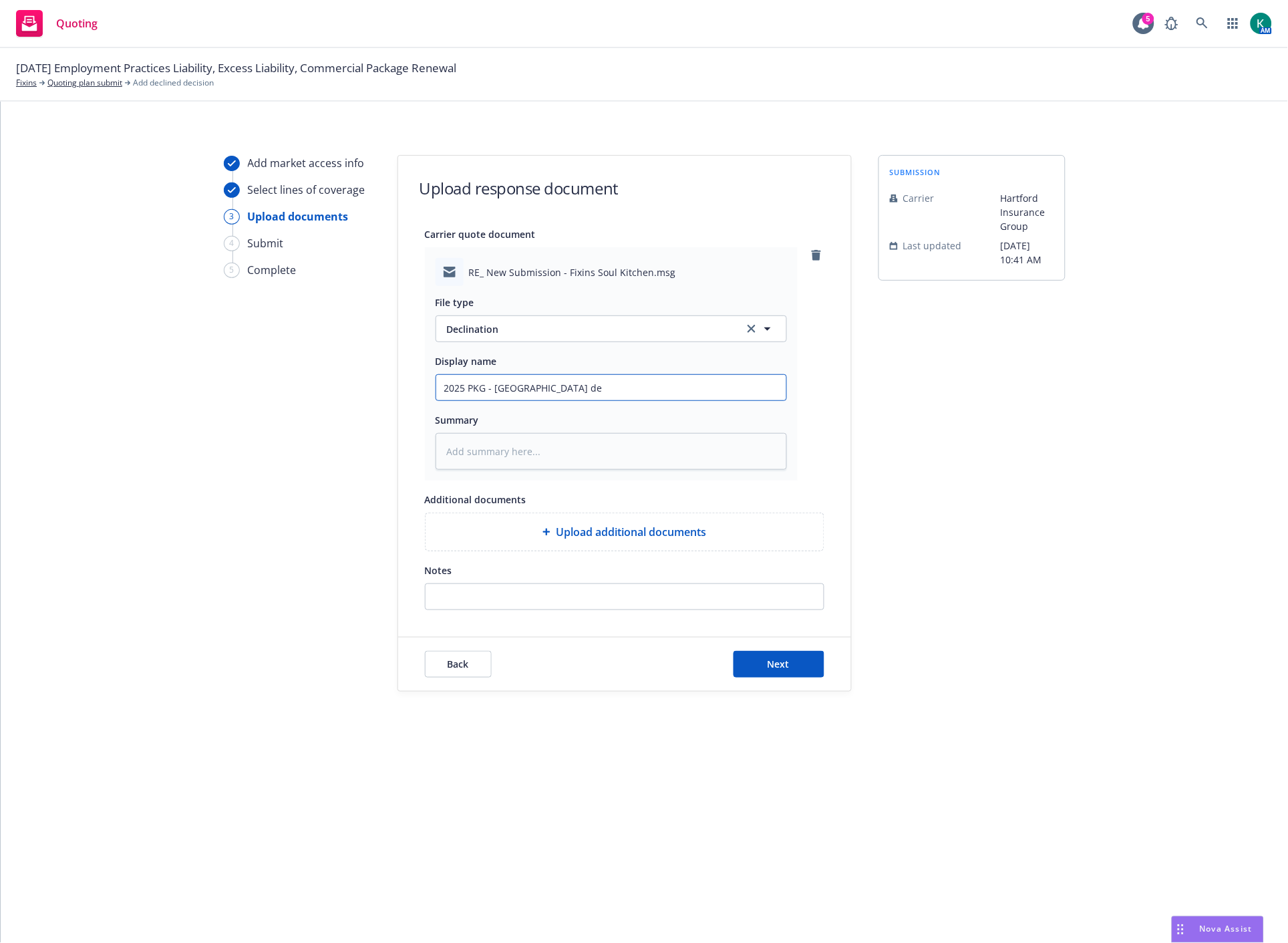
type textarea "x"
type input "2025 PKG - [GEOGRAPHIC_DATA] dec"
type textarea "x"
type input "2025 PKG - [GEOGRAPHIC_DATA] decl"
type textarea "x"
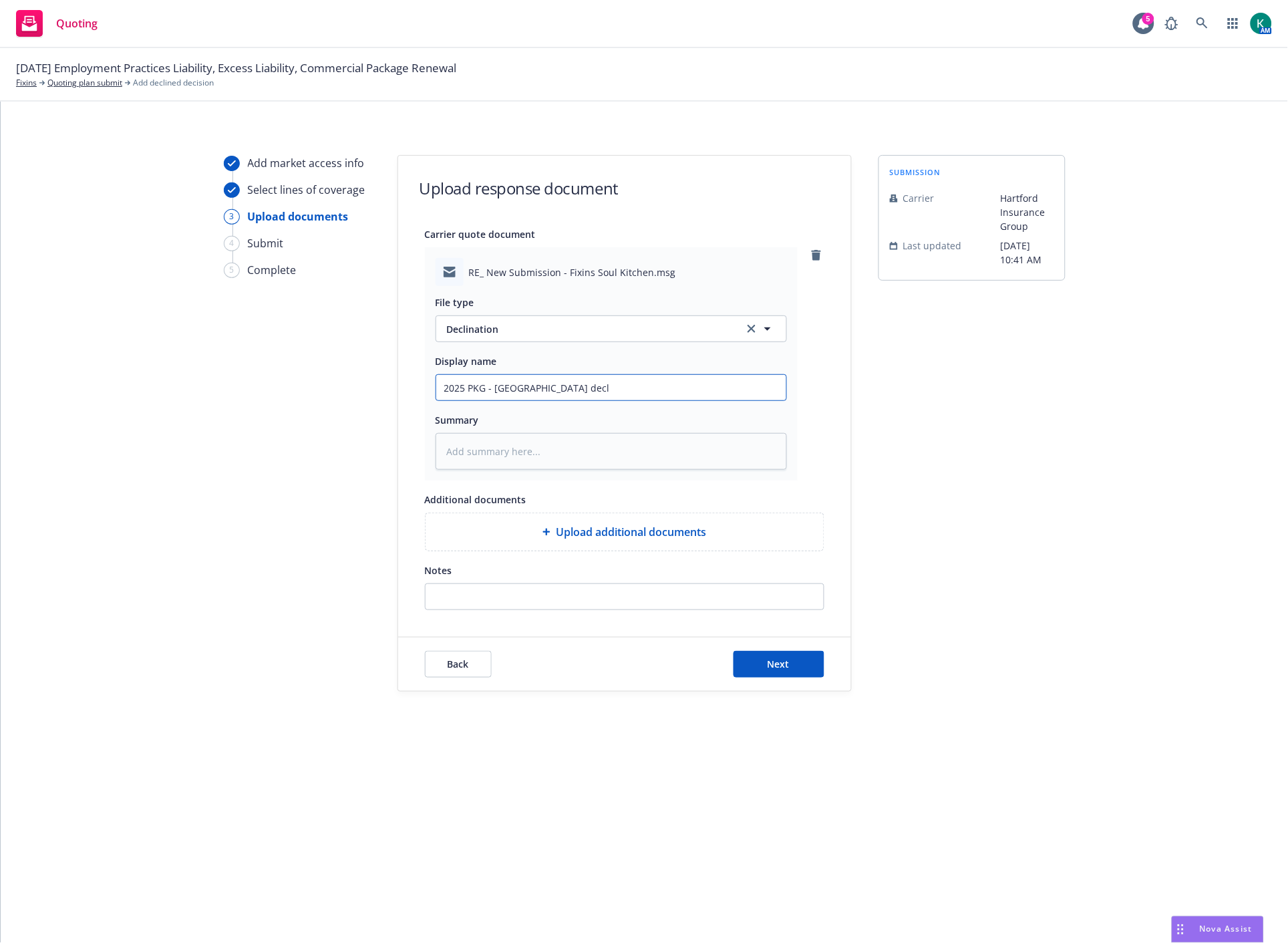
type input "2025 PKG - [GEOGRAPHIC_DATA] decli"
type textarea "x"
type input "2025 PKG - [GEOGRAPHIC_DATA] declin"
type textarea "x"
type input "2025 PKG - [GEOGRAPHIC_DATA] declina"
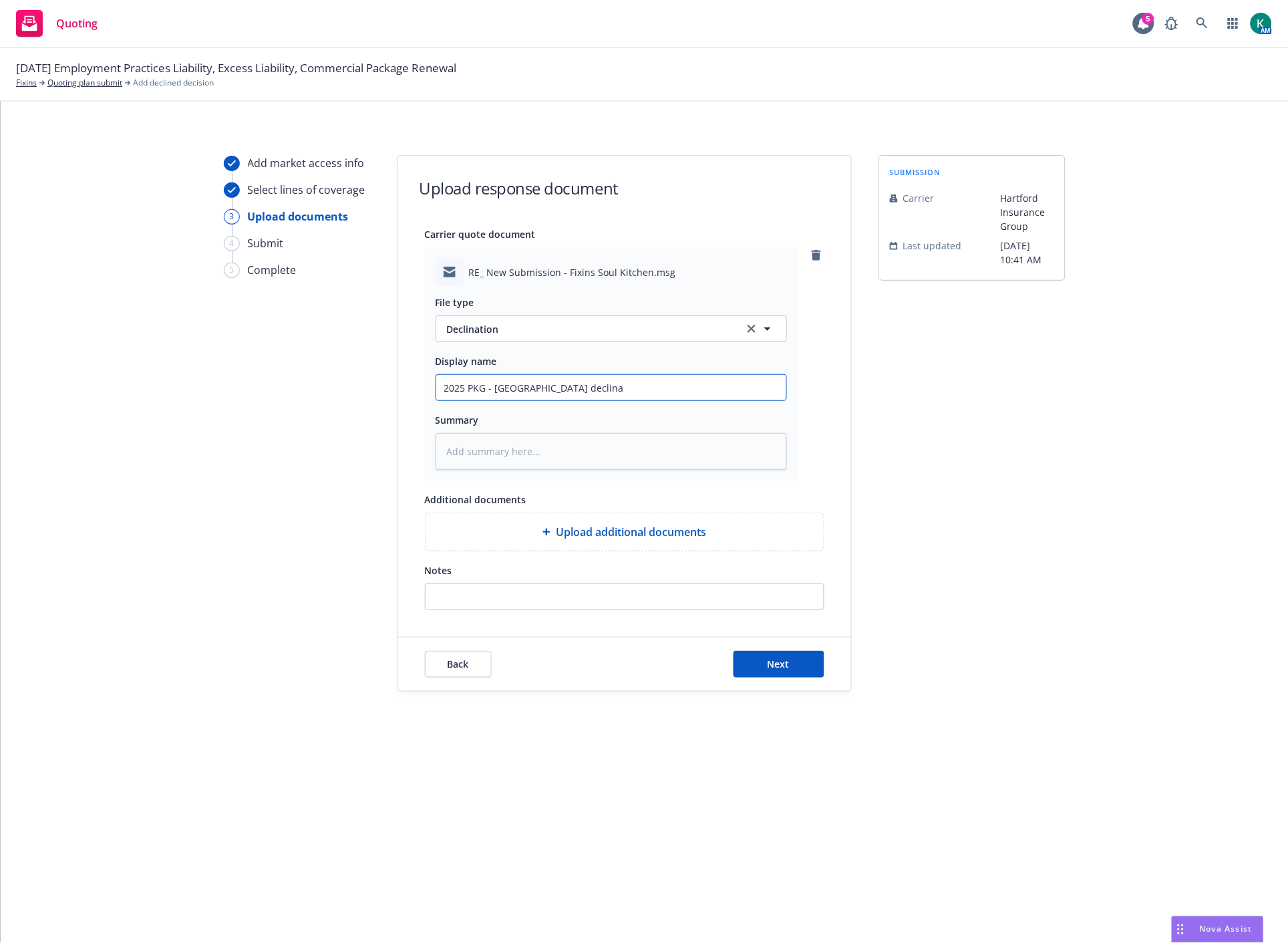
type textarea "x"
type input "2025 PKG - [GEOGRAPHIC_DATA] declinat"
type textarea "x"
type input "2025 PKG - [GEOGRAPHIC_DATA] declinati"
type textarea "x"
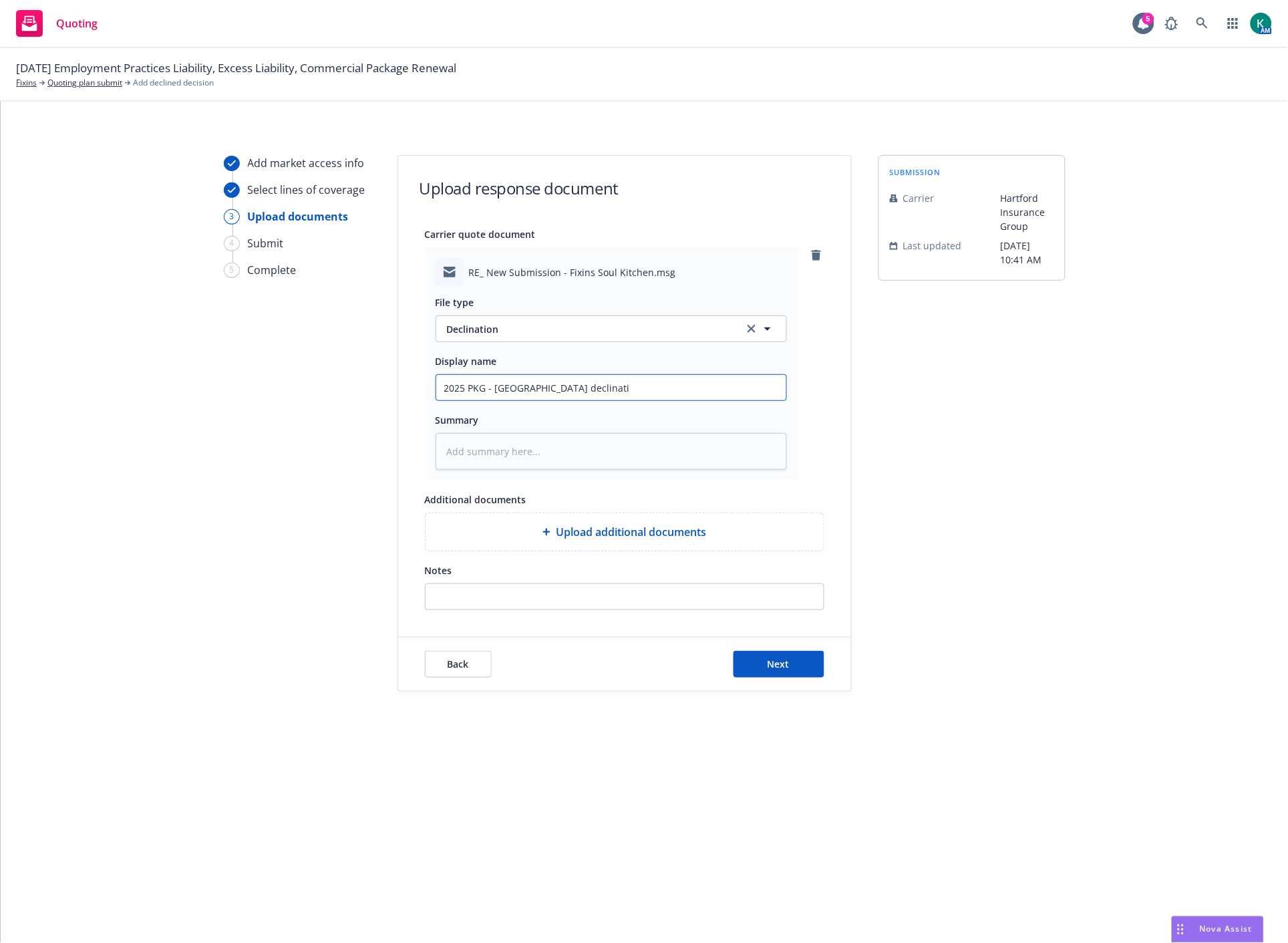
type input "2025 PKG - [GEOGRAPHIC_DATA] declinatio"
type textarea "x"
type input "2025 PKG - [GEOGRAPHIC_DATA] declination"
type textarea "x"
type input "2025 PKG - [GEOGRAPHIC_DATA] declination"
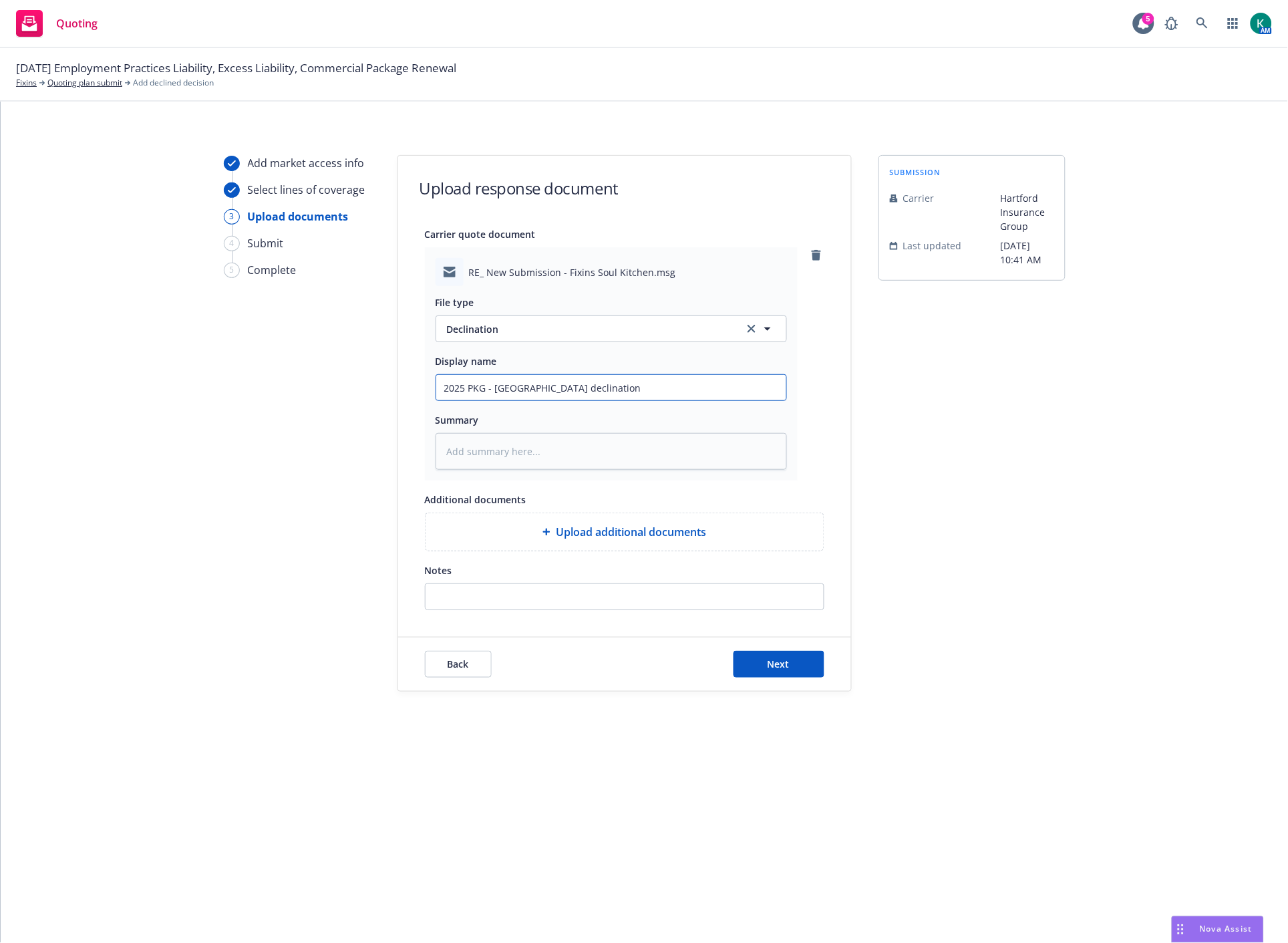
type textarea "x"
type input "2025 PKG - [GEOGRAPHIC_DATA] declination -"
type textarea "x"
type input "2025 PKG - [GEOGRAPHIC_DATA] declination -"
type textarea "x"
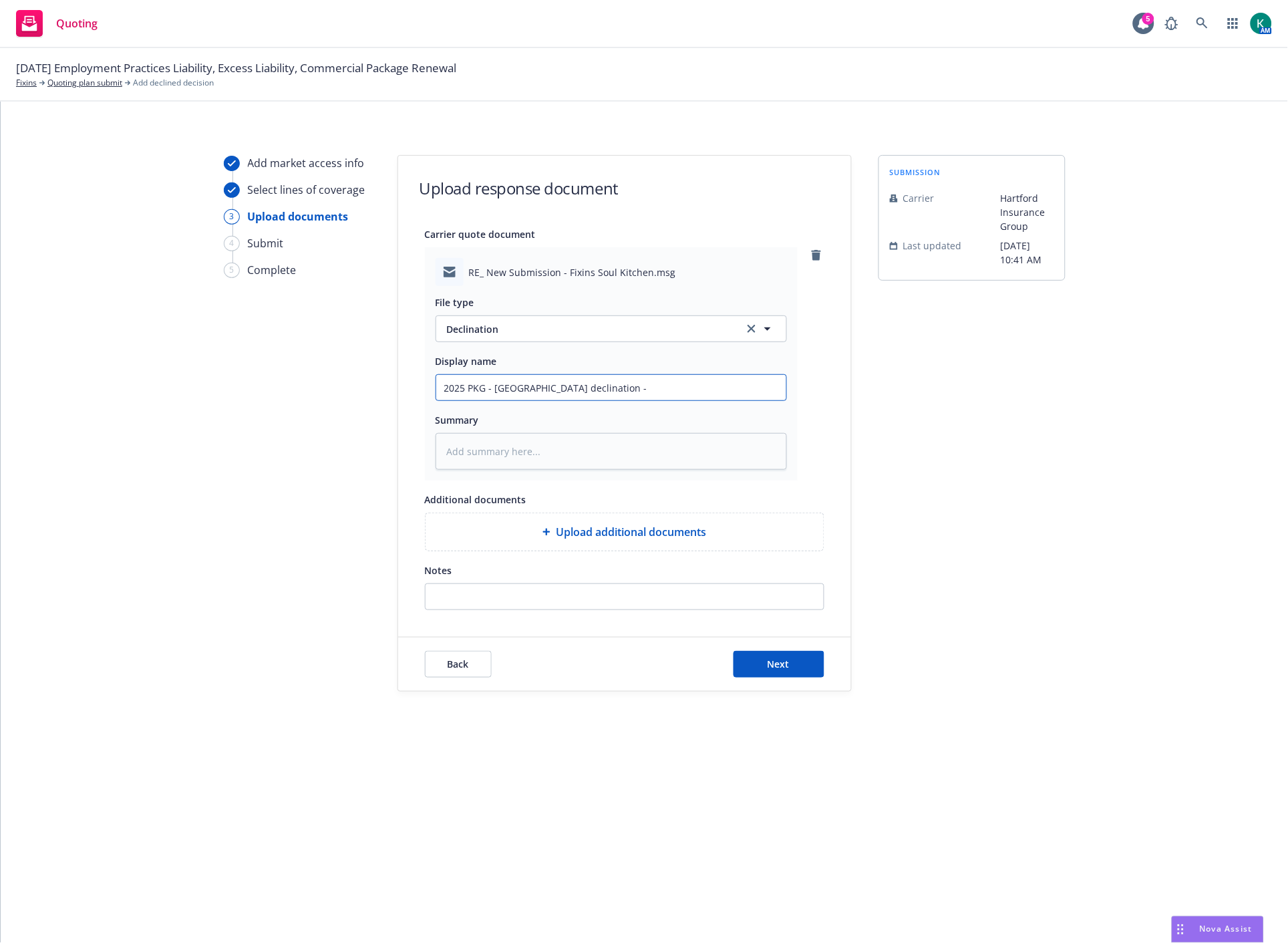
type input "2025 PKG - [GEOGRAPHIC_DATA] declination - s"
type textarea "x"
type input "2025 PKG - [GEOGRAPHIC_DATA] declination - [PERSON_NAME]"
type textarea "x"
type input "2025 PKG - [GEOGRAPHIC_DATA] declination - sale"
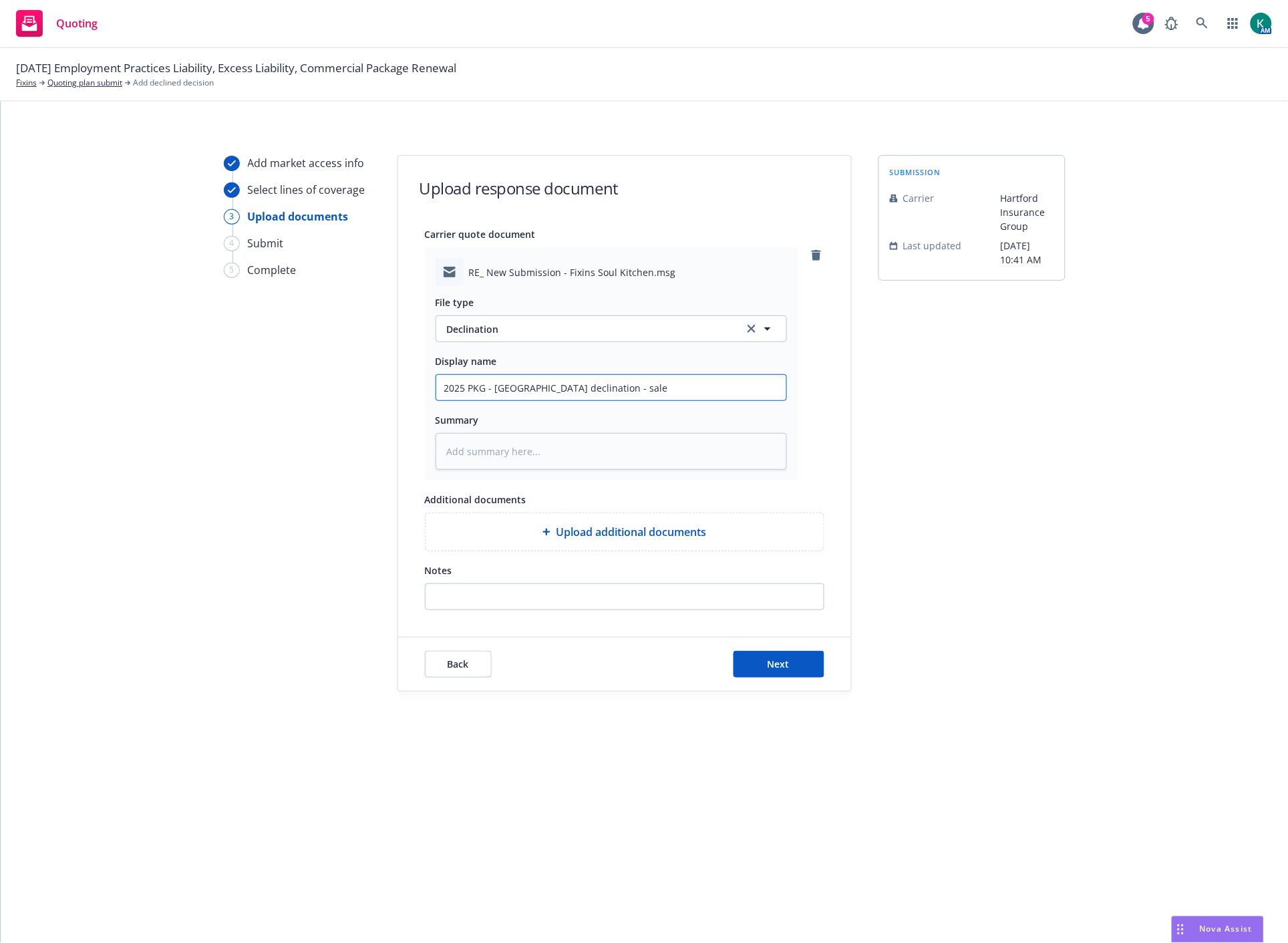
type textarea "x"
type input "2025 PKG - [GEOGRAPHIC_DATA] declination - sales"
click at [818, 674] on button "Next" at bounding box center [779, 664] width 91 height 26
type textarea "x"
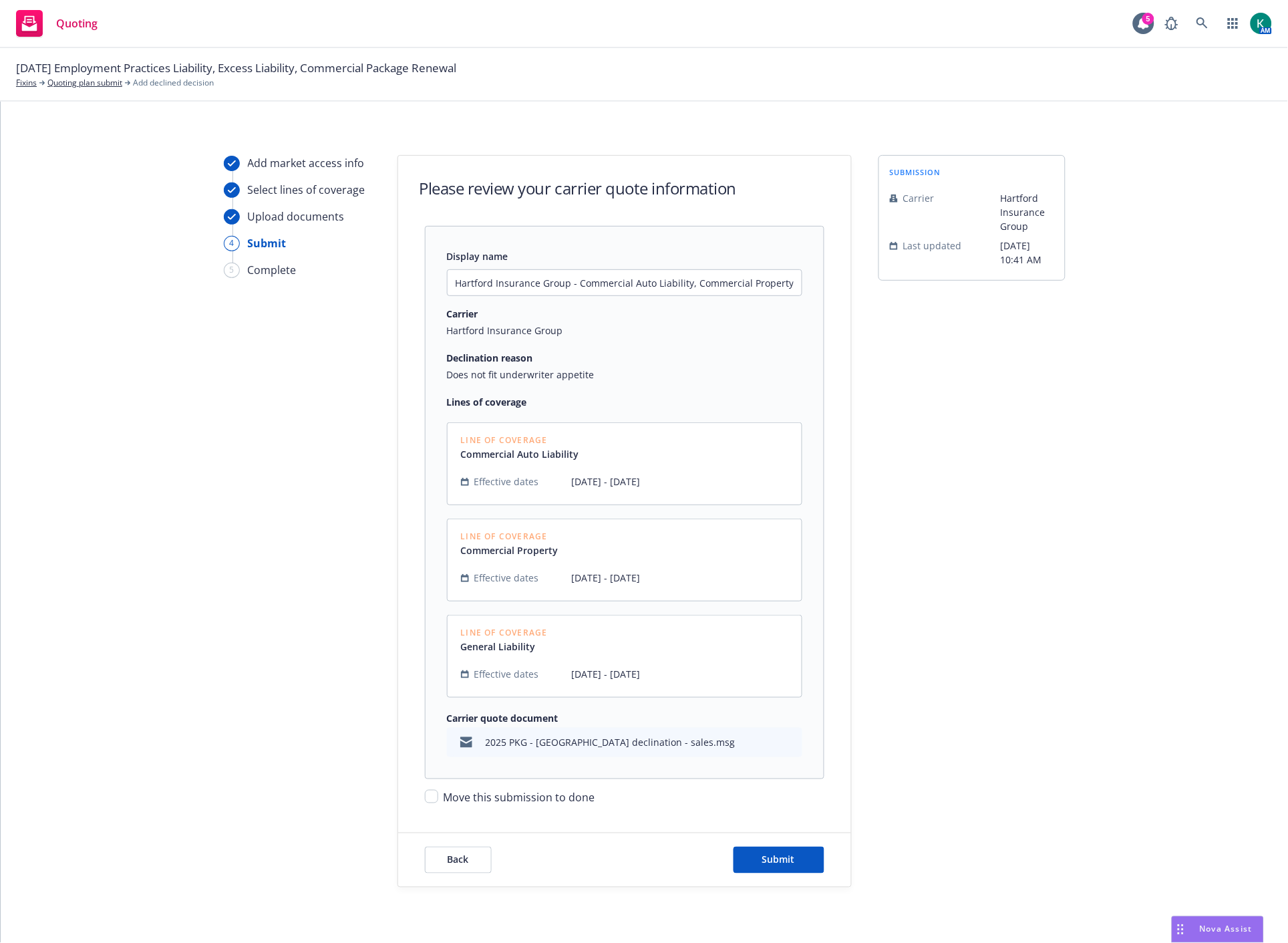
click at [562, 798] on span "Move this submission to done" at bounding box center [519, 798] width 152 height 15
click at [438, 798] on input "Move this submission to done" at bounding box center [432, 796] width 13 height 13
checkbox input "true"
click at [767, 847] on button "Submit" at bounding box center [779, 860] width 91 height 26
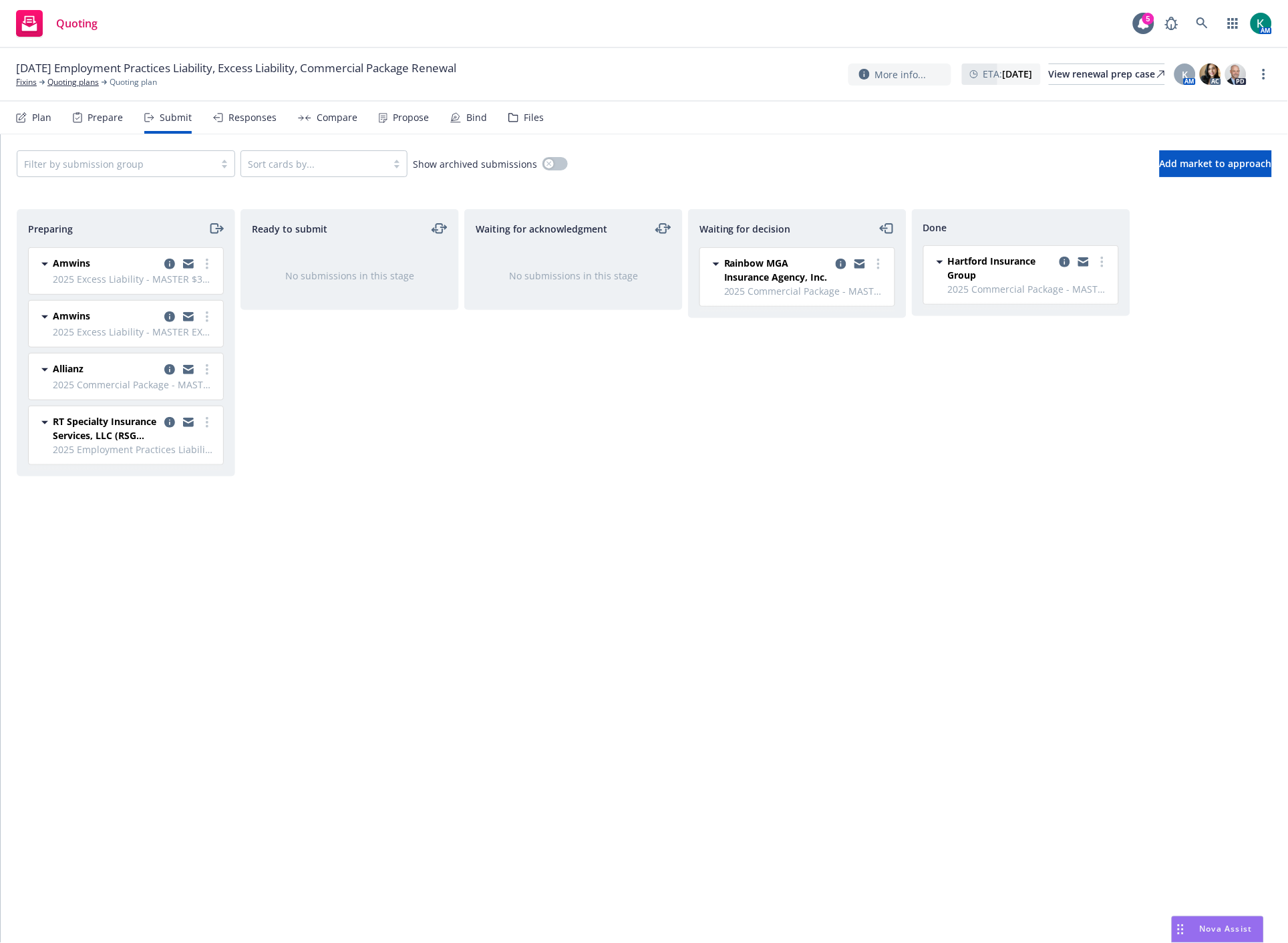
click at [1053, 595] on div "Done Hartford Insurance Group 2025 Commercial Package - MASTER PKG Thursday, Se…" at bounding box center [1021, 562] width 219 height 705
click at [630, 485] on div "Waiting for acknowledgment No submissions in this stage" at bounding box center [573, 562] width 219 height 705
click at [587, 505] on div "Waiting for acknowledgment No submissions in this stage" at bounding box center [573, 562] width 219 height 705
click at [552, 592] on div "Waiting for acknowledgment No submissions in this stage" at bounding box center [573, 562] width 219 height 705
click at [796, 661] on div "Waiting for decision Rainbow MGA Insurance Agency, Inc. 2025 Commercial Package…" at bounding box center [798, 562] width 219 height 705
